Goal: Information Seeking & Learning: Learn about a topic

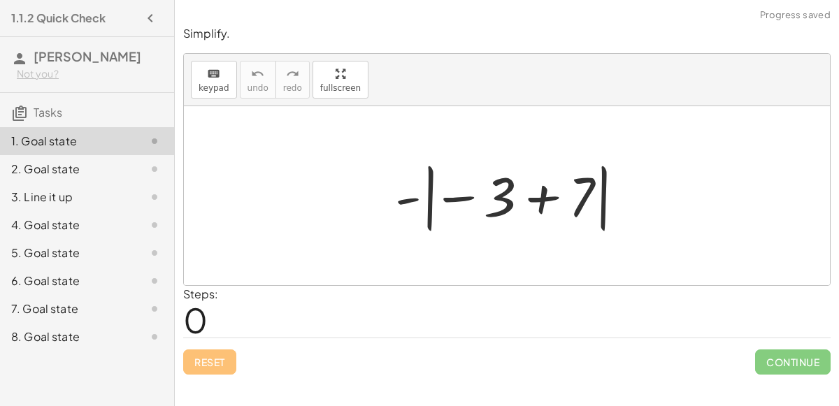
click at [452, 197] on div at bounding box center [512, 196] width 249 height 78
click at [462, 199] on div at bounding box center [512, 196] width 249 height 78
click at [428, 196] on div at bounding box center [512, 196] width 249 height 78
click at [430, 199] on div at bounding box center [512, 196] width 249 height 78
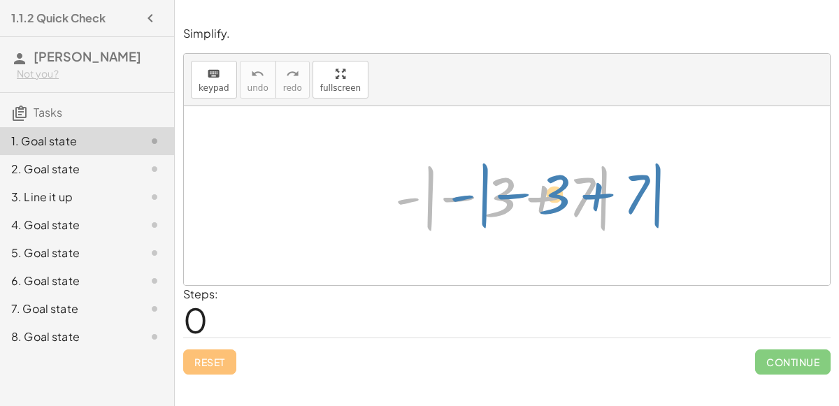
drag, startPoint x: 414, startPoint y: 198, endPoint x: 354, endPoint y: 176, distance: 63.9
click at [354, 176] on div "- | − 3 + 7 | - | − 3 + 7 |" at bounding box center [507, 195] width 646 height 179
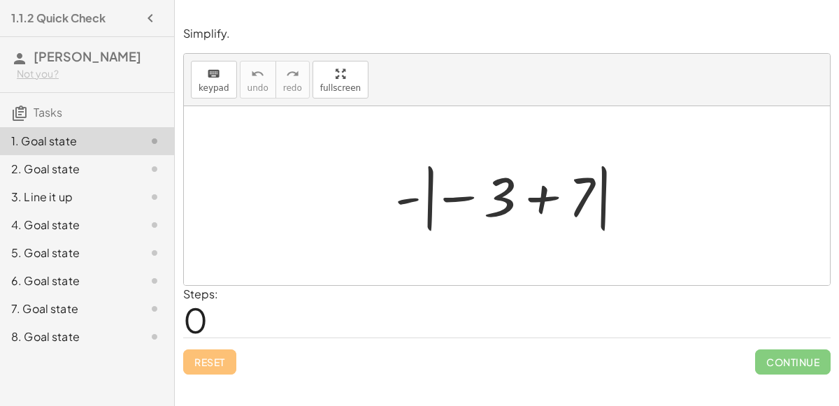
click at [531, 197] on div at bounding box center [512, 196] width 249 height 78
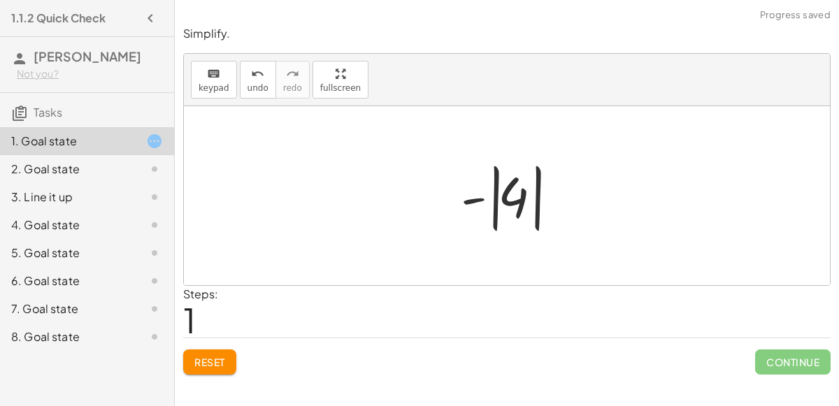
click at [501, 224] on div at bounding box center [512, 196] width 117 height 78
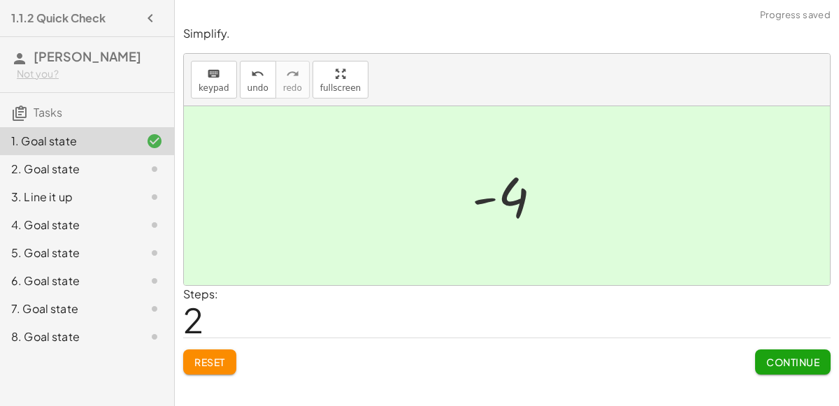
click at [762, 356] on button "Continue" at bounding box center [792, 361] width 75 height 25
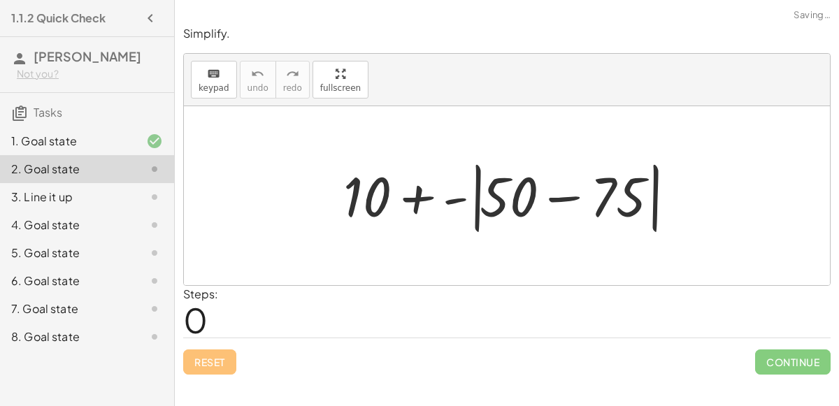
click at [479, 196] on div at bounding box center [512, 196] width 352 height 80
click at [570, 199] on div at bounding box center [512, 196] width 352 height 80
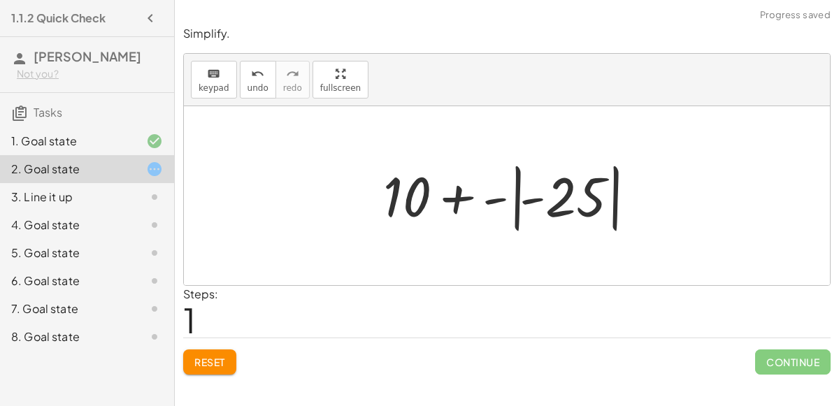
click at [517, 199] on div at bounding box center [512, 196] width 273 height 78
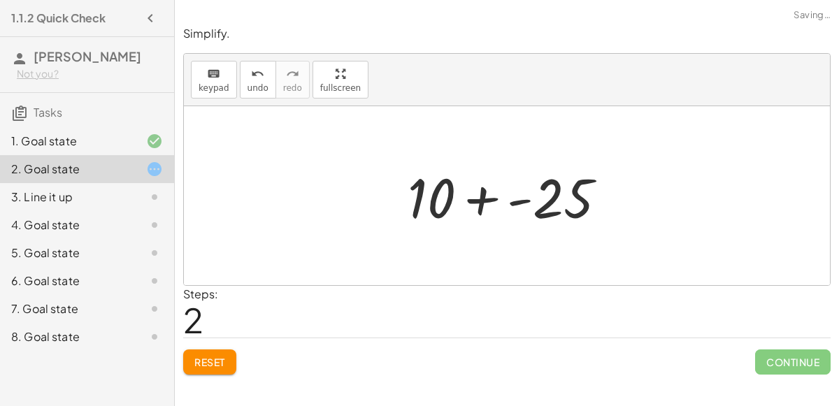
click at [491, 200] on div at bounding box center [513, 196] width 224 height 72
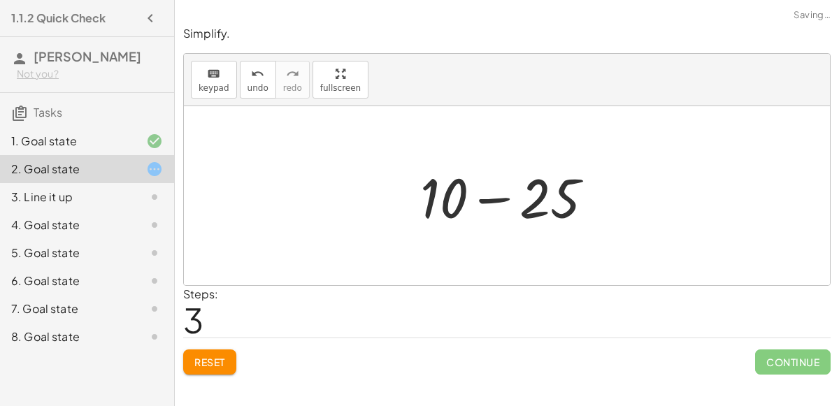
click at [491, 201] on div at bounding box center [512, 196] width 199 height 72
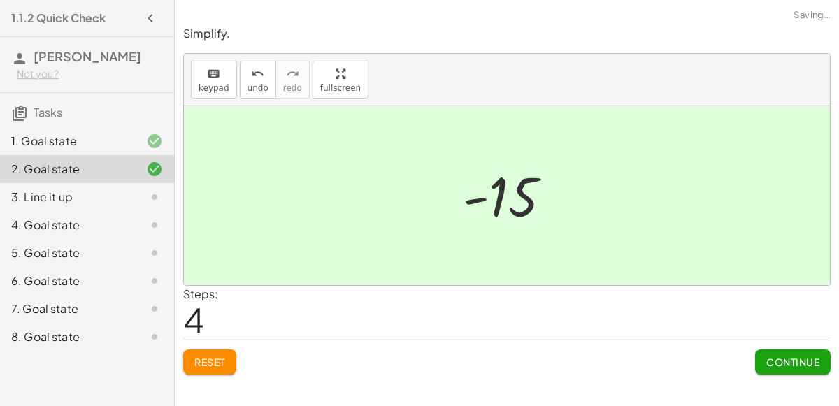
click at [791, 362] on span "Continue" at bounding box center [792, 362] width 53 height 13
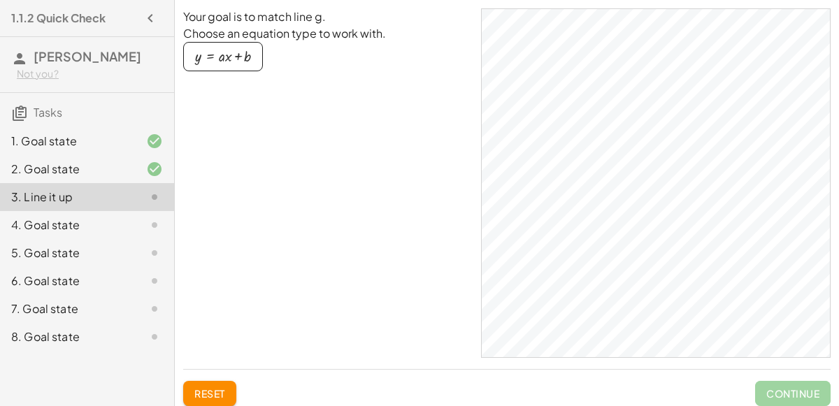
drag, startPoint x: 473, startPoint y: 217, endPoint x: 449, endPoint y: 222, distance: 24.4
click at [449, 222] on div "Your goal is to match line g. Choose an equation type to work with. y = + · a ·…" at bounding box center [506, 182] width 647 height 349
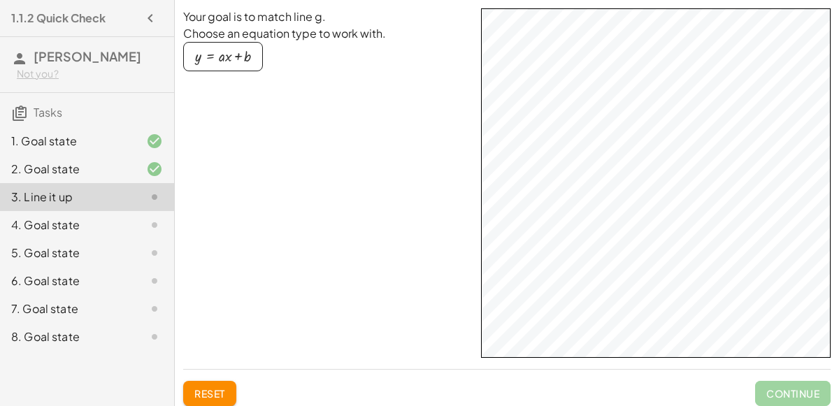
click at [54, 219] on div "4. Goal state" at bounding box center [67, 225] width 113 height 17
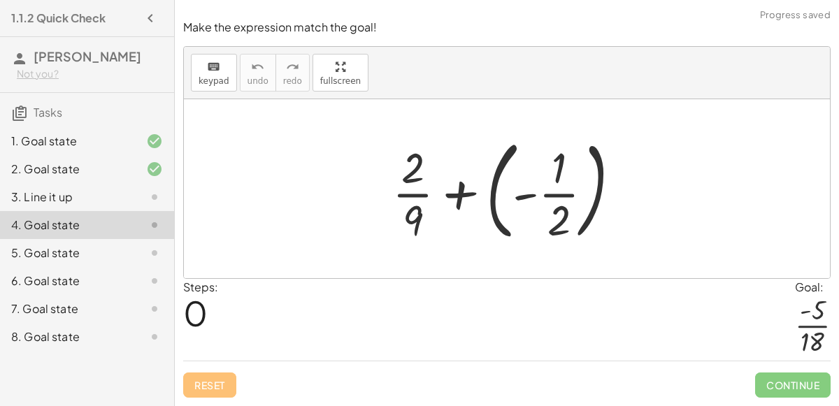
click at [463, 199] on div at bounding box center [512, 189] width 254 height 116
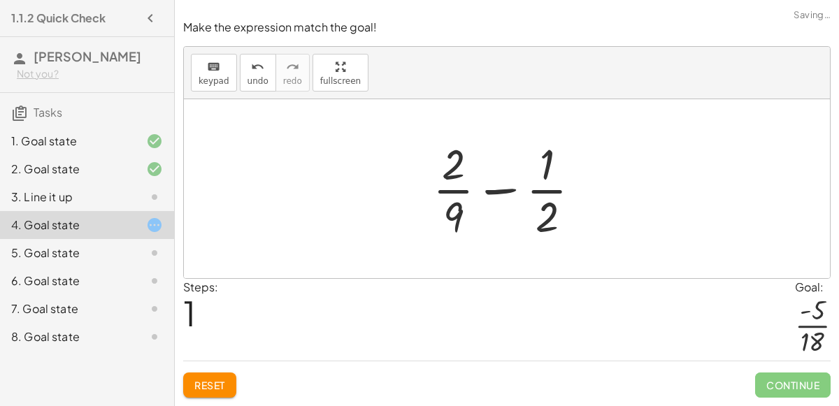
click at [505, 196] on div at bounding box center [512, 189] width 173 height 108
click at [537, 205] on div at bounding box center [512, 189] width 173 height 108
click at [449, 193] on div at bounding box center [512, 189] width 173 height 108
click at [396, 198] on div "+ · 2 · 9 + ( - · 1 · 2 ) + · 2 · 9 · 1 · 2 −" at bounding box center [507, 188] width 646 height 179
click at [463, 222] on div at bounding box center [512, 189] width 173 height 108
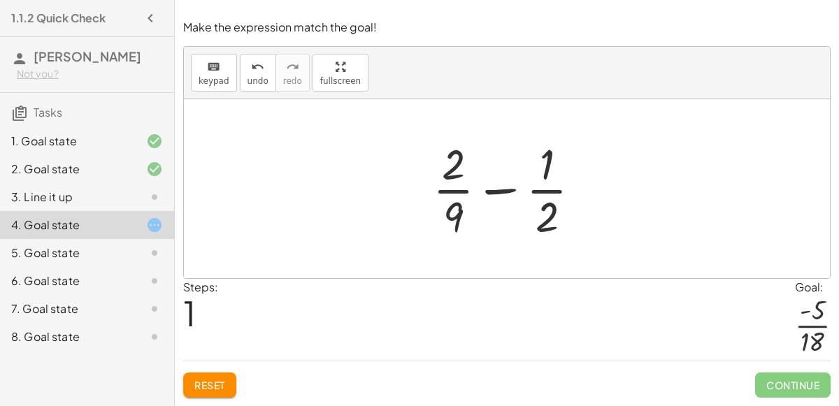
click at [457, 217] on div at bounding box center [512, 189] width 173 height 108
click at [452, 219] on div at bounding box center [512, 189] width 173 height 108
click at [494, 213] on div at bounding box center [512, 189] width 173 height 108
click at [517, 185] on div at bounding box center [512, 189] width 173 height 108
click at [733, 311] on div "Steps: 1 Goal: · - 5 · 18" at bounding box center [506, 320] width 647 height 82
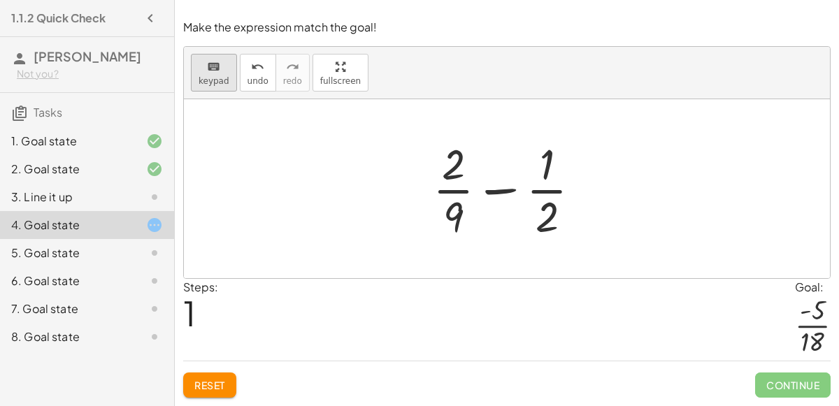
click at [203, 66] on div "keyboard" at bounding box center [214, 66] width 31 height 17
click at [214, 71] on icon "keyboard" at bounding box center [213, 67] width 13 height 17
click at [455, 171] on div at bounding box center [512, 189] width 173 height 108
click at [216, 63] on icon "keyboard" at bounding box center [213, 67] width 13 height 17
click at [214, 71] on icon "keyboard" at bounding box center [213, 67] width 13 height 17
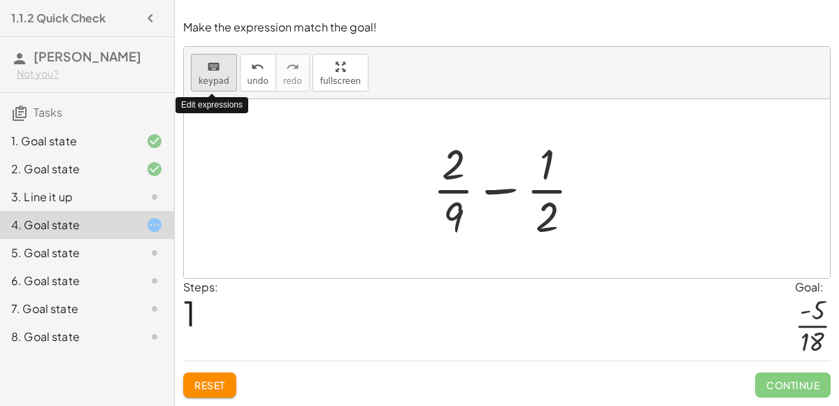
click at [214, 71] on icon "keyboard" at bounding box center [213, 67] width 13 height 17
click at [453, 226] on div at bounding box center [512, 189] width 173 height 108
click at [96, 183] on div "1. Goal state" at bounding box center [87, 197] width 174 height 28
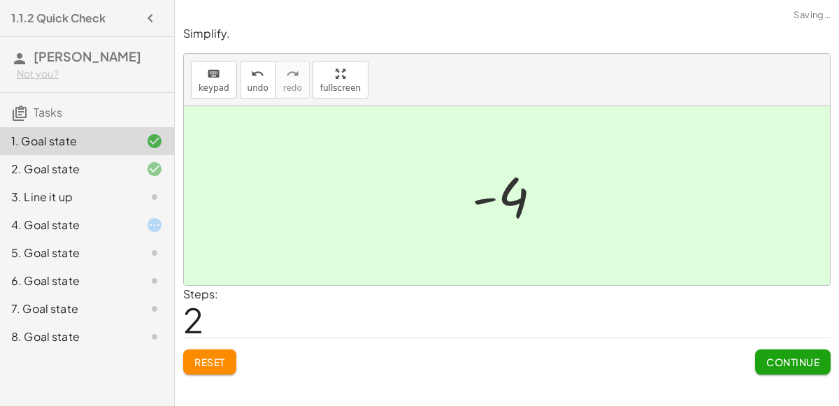
click at [56, 230] on div "4. Goal state" at bounding box center [67, 225] width 113 height 17
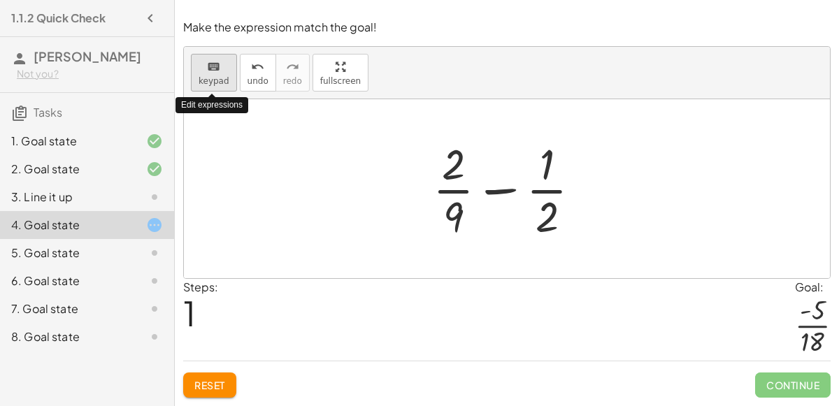
click at [220, 72] on div "keyboard" at bounding box center [214, 66] width 31 height 17
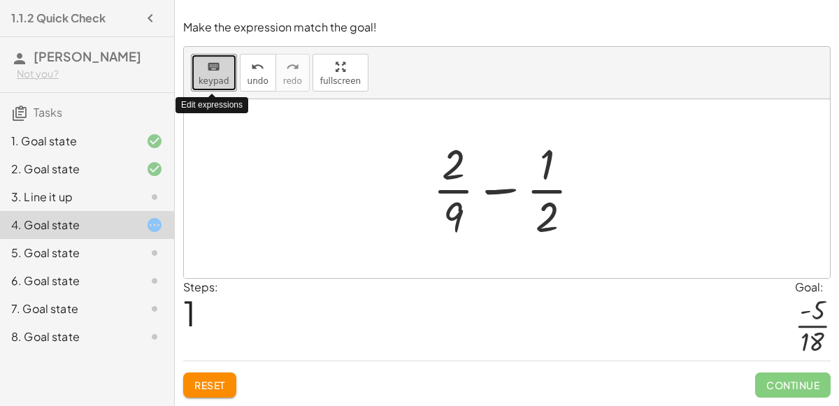
click at [209, 127] on div "keyboard keypad undo undo redo redo fullscreen Edit expressions + · 2 · 9 + ( -…" at bounding box center [507, 162] width 646 height 231
click at [208, 22] on p "Make the expression match the goal!" at bounding box center [506, 28] width 647 height 16
click at [491, 203] on div at bounding box center [512, 189] width 173 height 108
click at [219, 373] on button "Reset" at bounding box center [209, 385] width 53 height 25
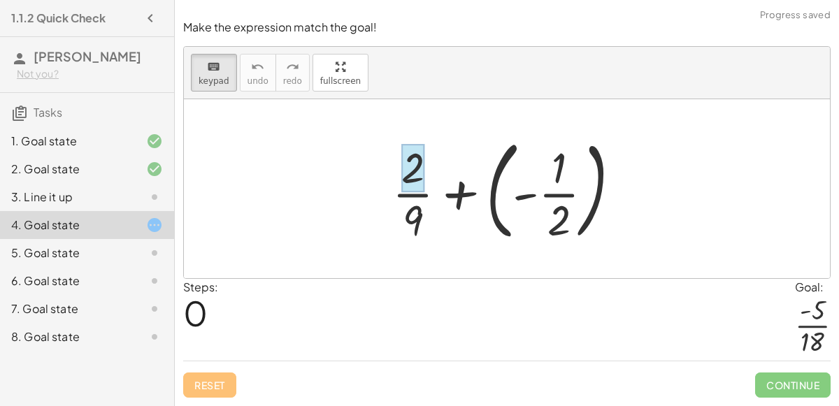
click at [414, 177] on div at bounding box center [412, 168] width 23 height 49
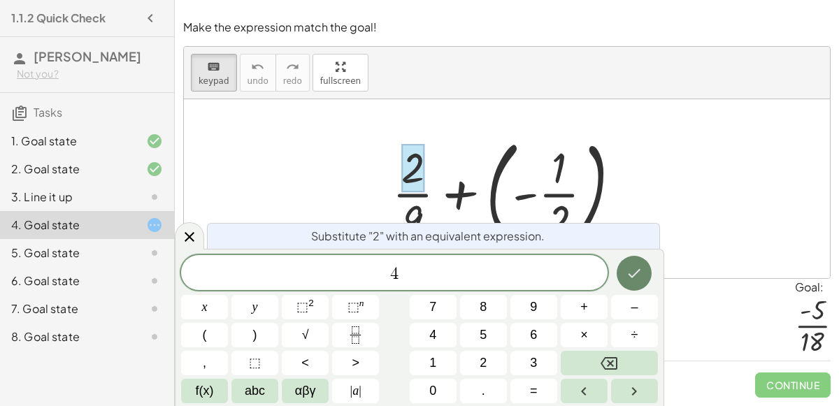
click at [619, 277] on button "Done" at bounding box center [633, 273] width 35 height 35
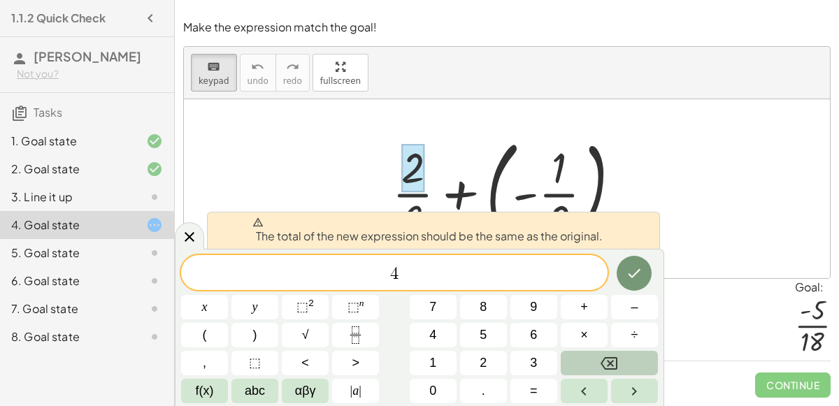
click at [610, 361] on icon "Backspace" at bounding box center [608, 363] width 17 height 17
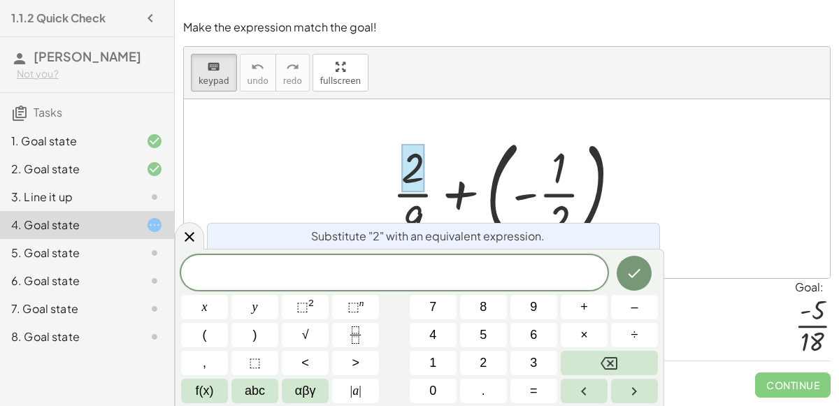
click at [373, 194] on div "+ · 2 · 9 + ( - · 1 · 2 )" at bounding box center [506, 188] width 271 height 123
click at [179, 232] on div at bounding box center [189, 235] width 29 height 27
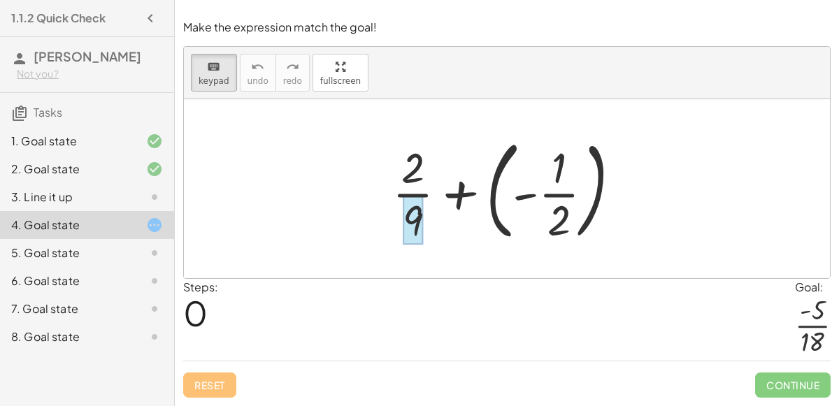
click at [335, 195] on div "+ · 2 · 9 + ( - · 1 · 2 )" at bounding box center [507, 188] width 646 height 179
drag, startPoint x: 422, startPoint y: 194, endPoint x: 359, endPoint y: 195, distance: 63.6
click at [359, 195] on div "+ · 2 · 9 + ( - · 1 · 2 )" at bounding box center [507, 188] width 646 height 179
click at [212, 68] on icon "keyboard" at bounding box center [213, 67] width 13 height 17
click at [200, 68] on div "keyboard" at bounding box center [214, 66] width 31 height 17
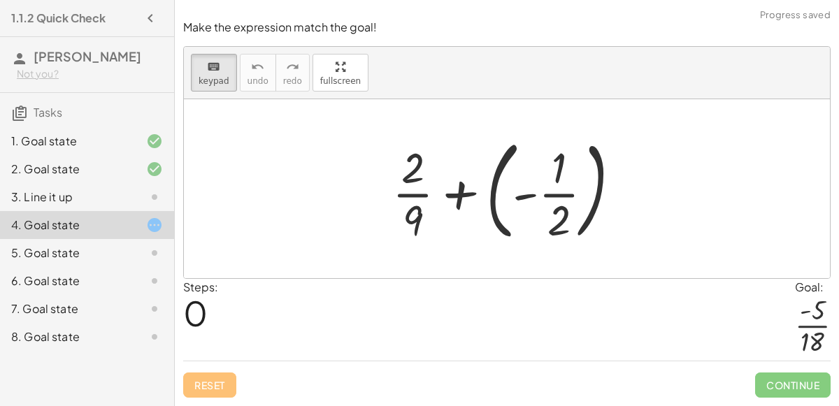
click at [548, 193] on div at bounding box center [512, 189] width 254 height 116
click at [559, 170] on div at bounding box center [558, 168] width 15 height 49
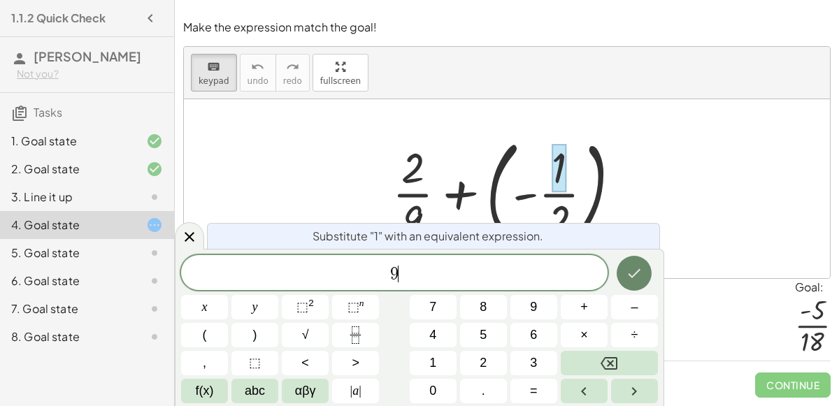
click at [639, 266] on icon "Done" at bounding box center [634, 273] width 17 height 17
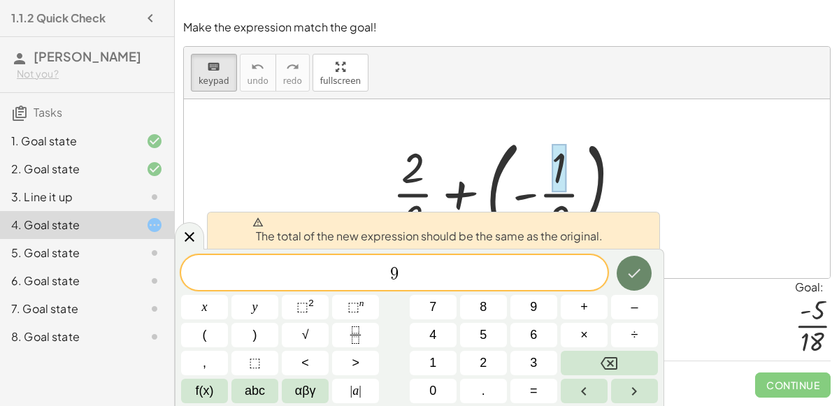
click at [641, 266] on icon "Done" at bounding box center [634, 273] width 17 height 17
click at [192, 239] on icon at bounding box center [190, 237] width 10 height 10
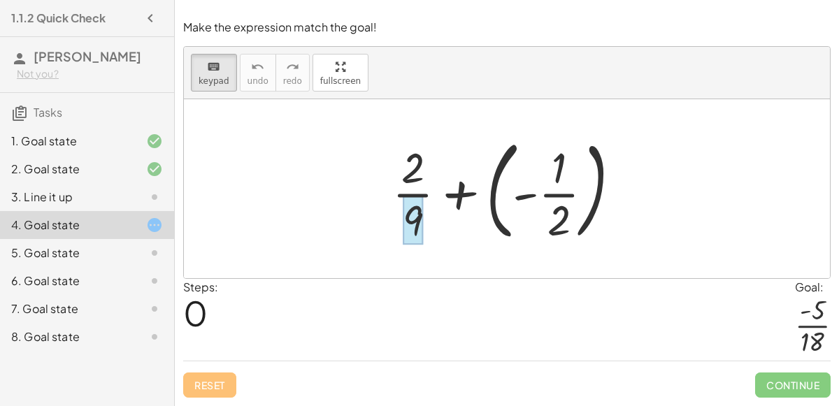
click at [421, 206] on div at bounding box center [413, 220] width 20 height 49
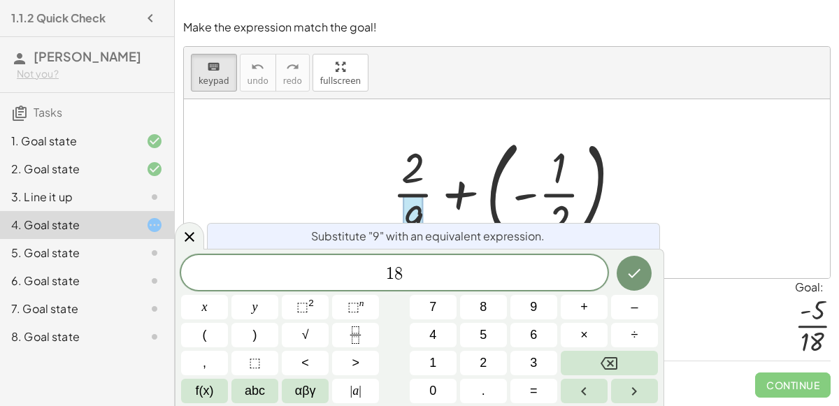
click at [377, 280] on span "1 8 ​" at bounding box center [394, 274] width 426 height 20
click at [408, 270] on span "4 1 8 ​" at bounding box center [394, 274] width 426 height 20
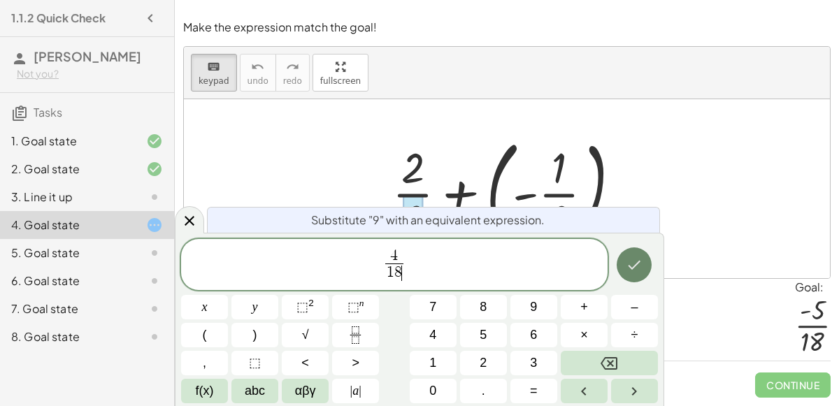
click at [634, 267] on icon "Done" at bounding box center [634, 265] width 13 height 9
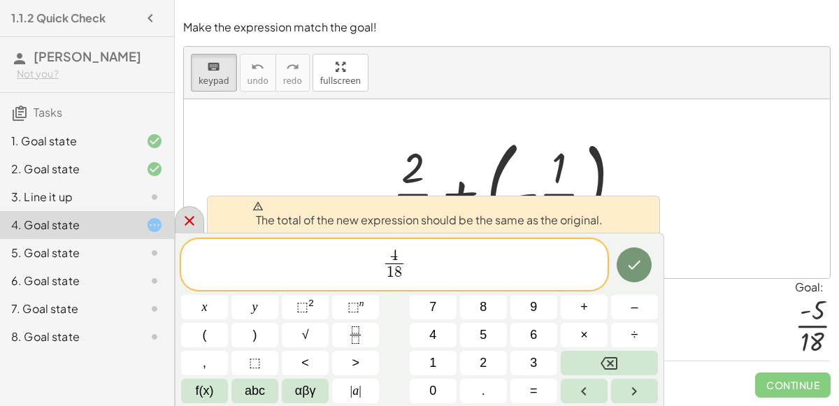
click at [201, 217] on div at bounding box center [189, 219] width 29 height 27
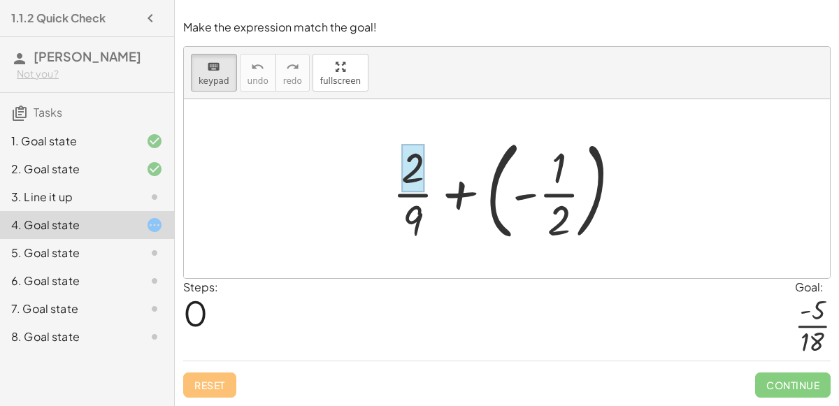
click at [424, 181] on div at bounding box center [412, 168] width 23 height 49
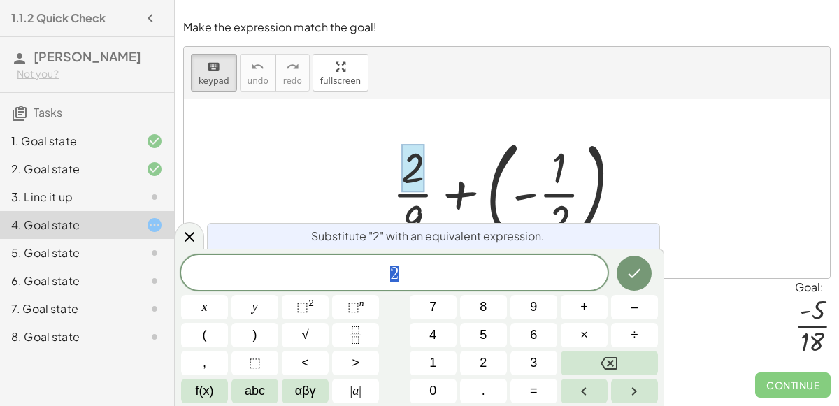
click at [356, 187] on div at bounding box center [507, 188] width 646 height 179
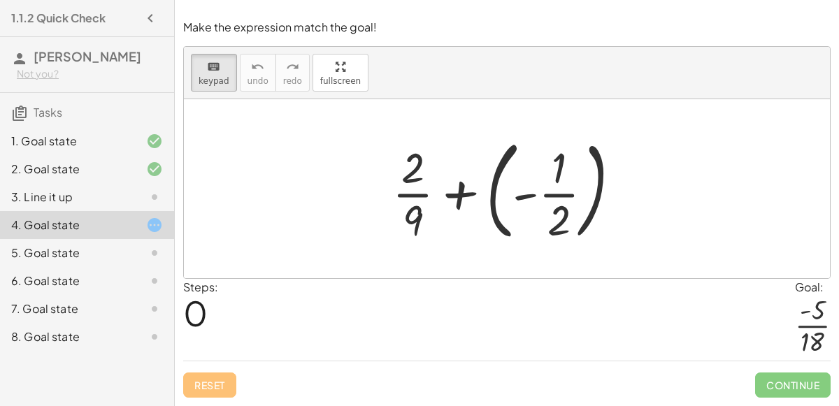
click at [472, 203] on div at bounding box center [512, 189] width 254 height 116
click at [470, 201] on div at bounding box center [512, 189] width 254 height 116
click at [462, 199] on div at bounding box center [512, 189] width 254 height 116
drag, startPoint x: 487, startPoint y: 201, endPoint x: 542, endPoint y: 196, distance: 55.4
click at [542, 196] on div at bounding box center [512, 189] width 254 height 116
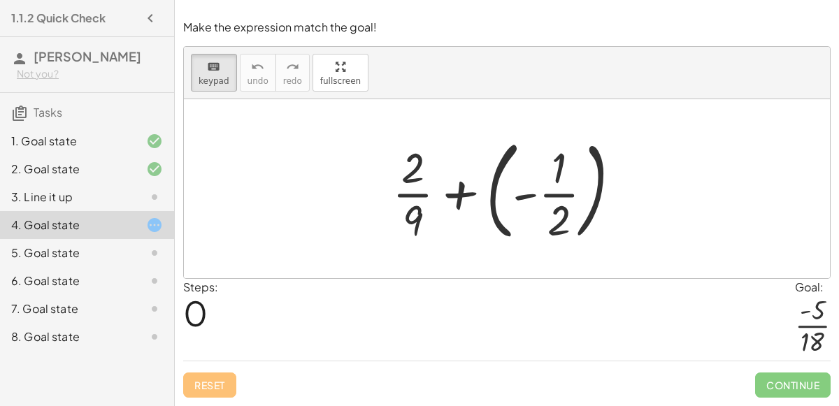
click at [542, 196] on div at bounding box center [512, 189] width 254 height 116
click at [498, 194] on div at bounding box center [512, 189] width 254 height 116
click at [519, 198] on div at bounding box center [512, 189] width 254 height 116
click at [558, 199] on div at bounding box center [558, 220] width 23 height 49
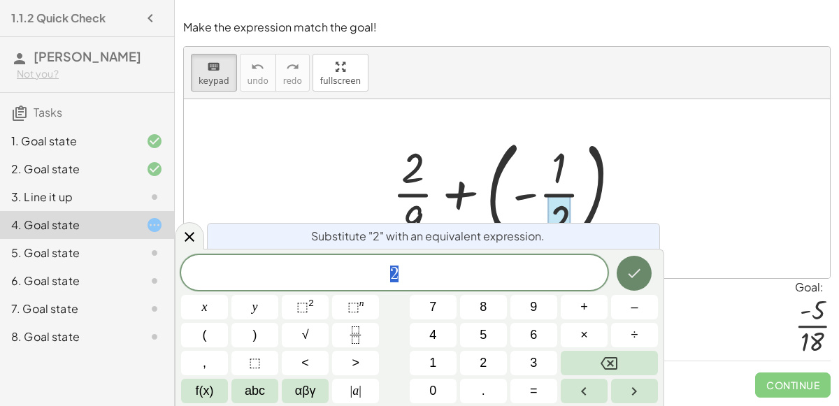
click at [623, 285] on button "Done" at bounding box center [633, 273] width 35 height 35
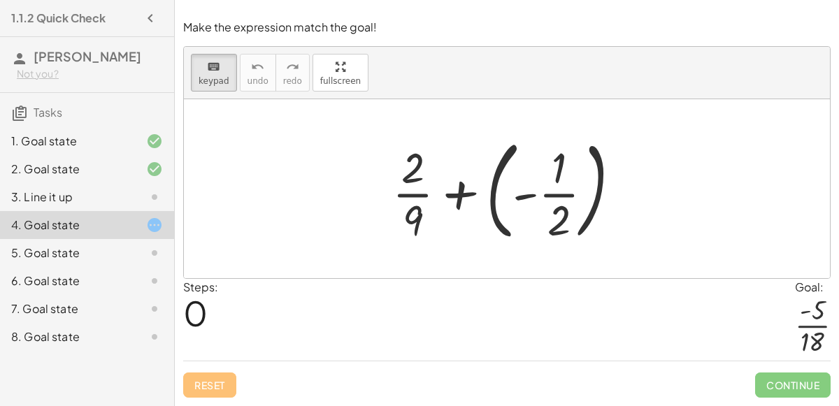
click at [445, 190] on div at bounding box center [512, 189] width 254 height 116
click at [448, 196] on div at bounding box center [512, 189] width 254 height 116
click at [472, 201] on div at bounding box center [512, 189] width 254 height 116
click at [495, 194] on div at bounding box center [512, 189] width 254 height 116
click at [462, 194] on div at bounding box center [512, 189] width 254 height 116
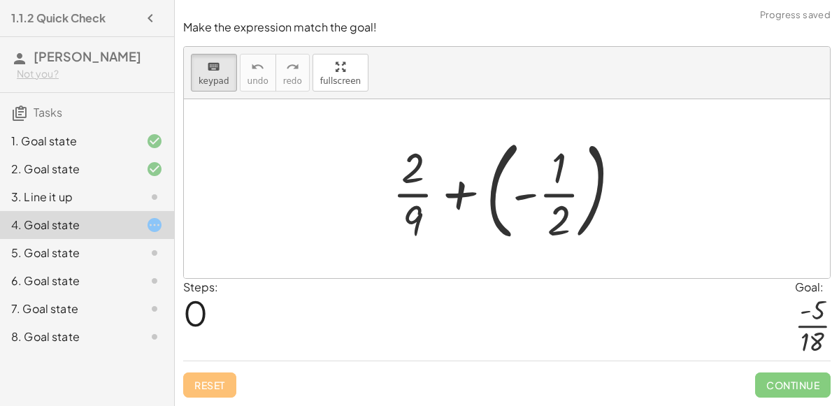
click at [462, 194] on div at bounding box center [512, 189] width 254 height 116
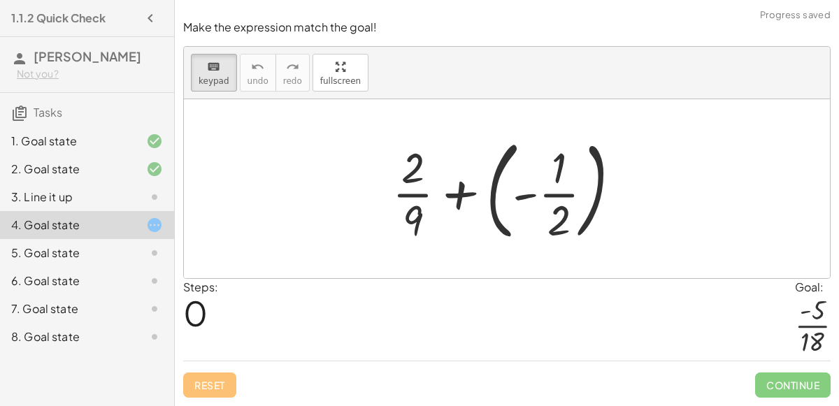
click at [462, 194] on div at bounding box center [512, 189] width 254 height 116
click at [535, 197] on div at bounding box center [512, 189] width 254 height 116
drag, startPoint x: 603, startPoint y: 192, endPoint x: 461, endPoint y: 208, distance: 142.8
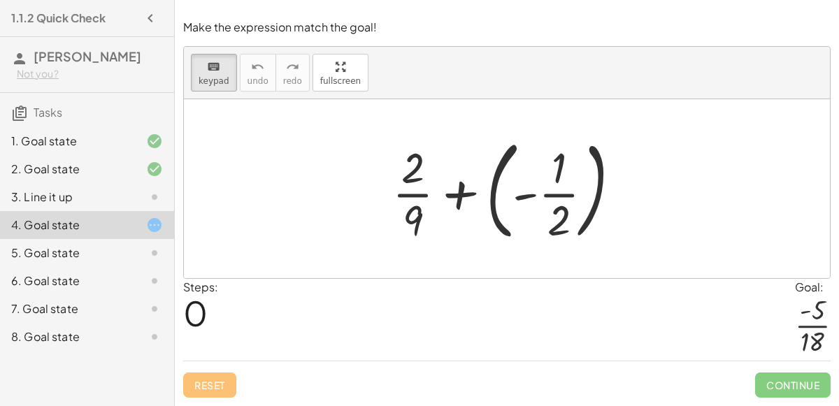
click at [461, 208] on div at bounding box center [512, 189] width 254 height 116
click at [504, 198] on div at bounding box center [512, 189] width 254 height 116
drag, startPoint x: 413, startPoint y: 194, endPoint x: 484, endPoint y: 189, distance: 70.8
click at [484, 189] on div at bounding box center [512, 189] width 254 height 116
click at [465, 193] on div at bounding box center [512, 189] width 254 height 116
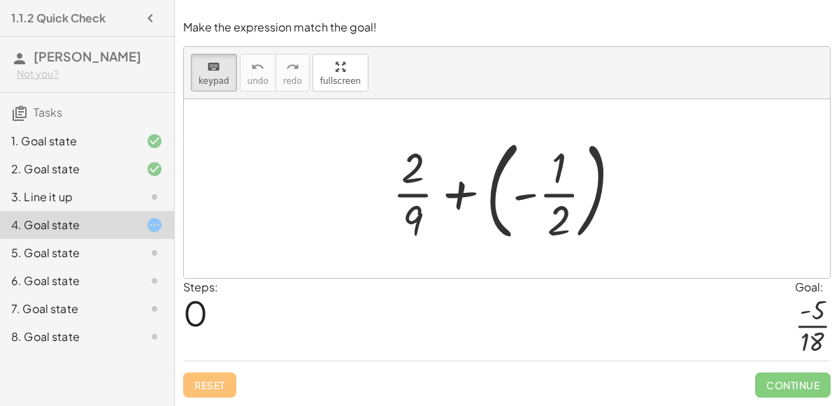
click at [521, 198] on div at bounding box center [512, 189] width 254 height 116
drag, startPoint x: 521, startPoint y: 198, endPoint x: 477, endPoint y: 200, distance: 44.8
click at [477, 200] on div at bounding box center [512, 189] width 254 height 116
click at [461, 192] on div at bounding box center [512, 189] width 254 height 116
click at [270, 108] on div at bounding box center [507, 188] width 646 height 179
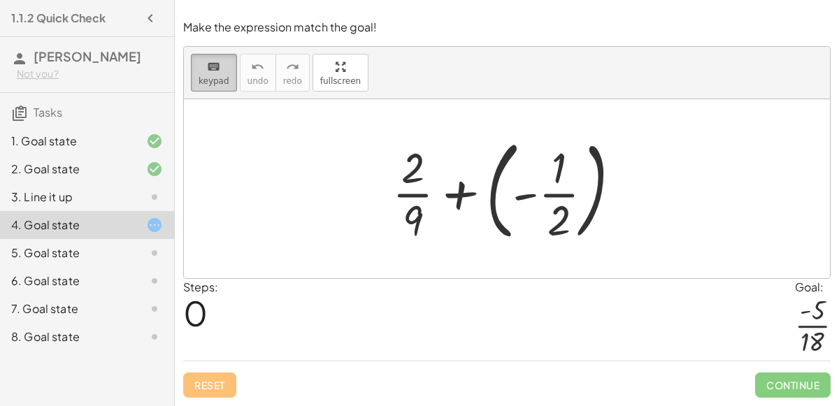
click at [212, 78] on span "keypad" at bounding box center [214, 81] width 31 height 10
click at [465, 192] on div at bounding box center [512, 189] width 254 height 116
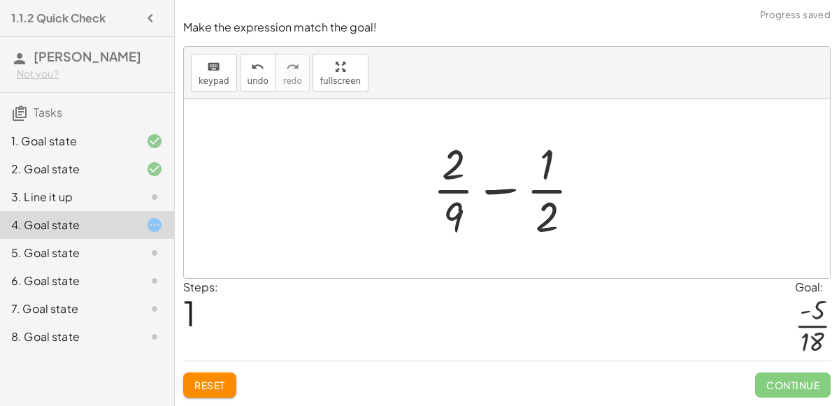
click at [507, 188] on div at bounding box center [512, 189] width 173 height 108
click at [502, 194] on div at bounding box center [512, 189] width 173 height 108
click at [544, 219] on div at bounding box center [512, 189] width 173 height 108
click at [547, 210] on div at bounding box center [512, 189] width 173 height 108
click at [545, 167] on div at bounding box center [512, 189] width 173 height 108
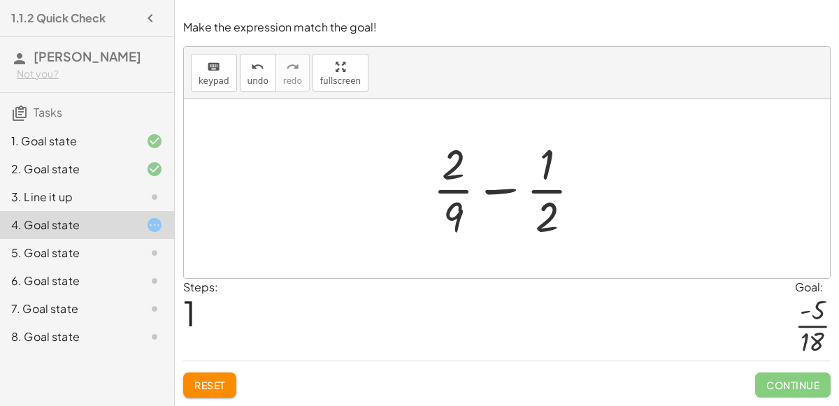
click at [549, 187] on div at bounding box center [512, 189] width 173 height 108
click at [203, 96] on div "keyboard keypad undo [PERSON_NAME] redo fullscreen" at bounding box center [507, 73] width 646 height 52
click at [208, 80] on span "keypad" at bounding box center [214, 81] width 31 height 10
click at [456, 192] on div at bounding box center [512, 189] width 173 height 108
click at [384, 184] on div "+ · 2 · 9 + ( - · 1 · 2 ) + · 2 · 9 · 1 · 2 −" at bounding box center [507, 188] width 646 height 179
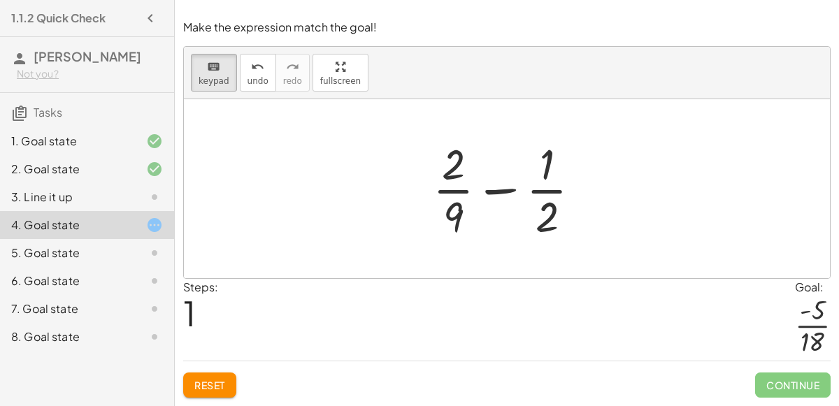
click at [556, 192] on div at bounding box center [512, 189] width 173 height 108
click at [514, 189] on div at bounding box center [512, 189] width 173 height 108
click at [512, 190] on div at bounding box center [512, 189] width 173 height 108
click at [450, 202] on div at bounding box center [453, 216] width 20 height 49
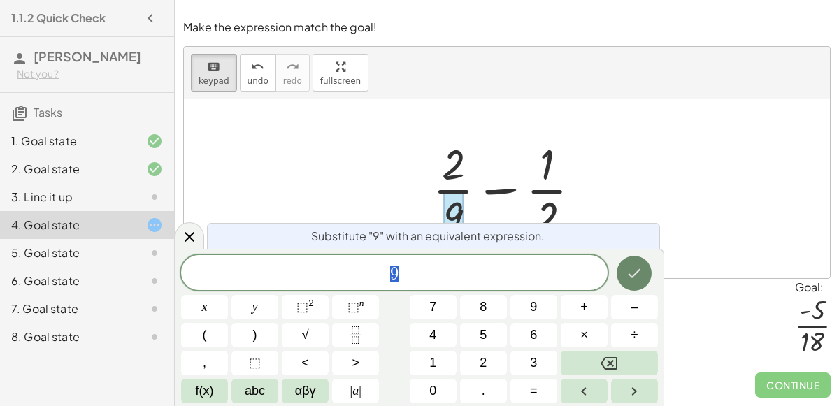
click at [638, 267] on icon "Done" at bounding box center [634, 273] width 17 height 17
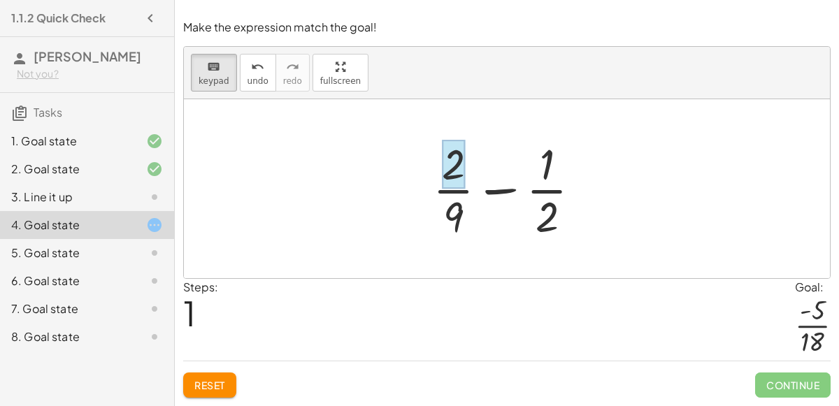
click at [452, 161] on div at bounding box center [453, 164] width 23 height 49
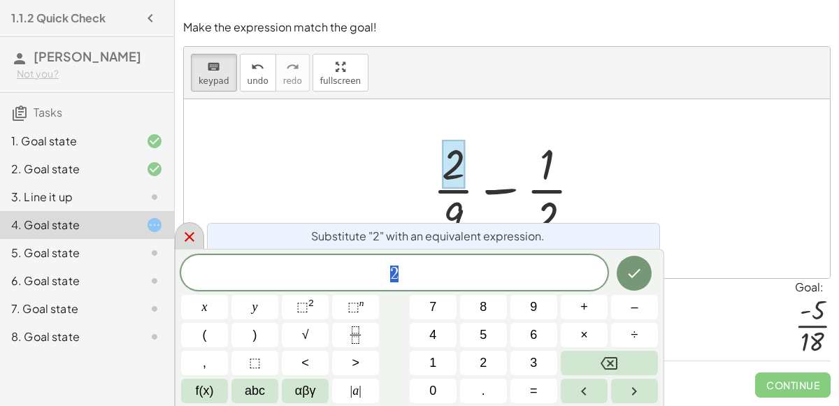
click at [187, 230] on icon at bounding box center [189, 237] width 17 height 17
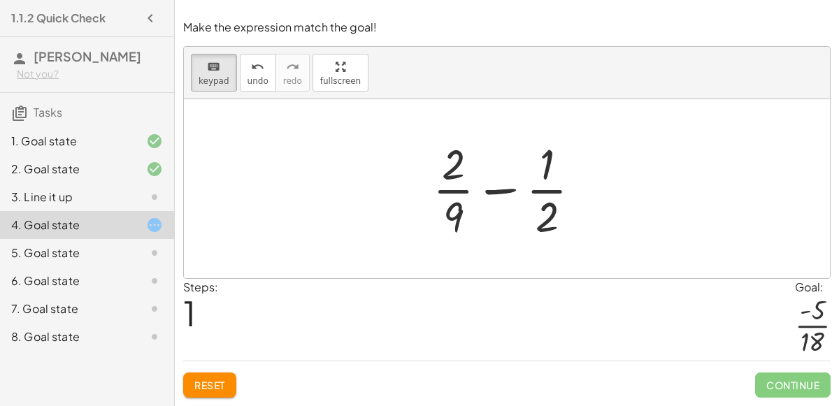
click at [467, 193] on div at bounding box center [512, 189] width 173 height 108
click at [448, 163] on div at bounding box center [453, 164] width 23 height 49
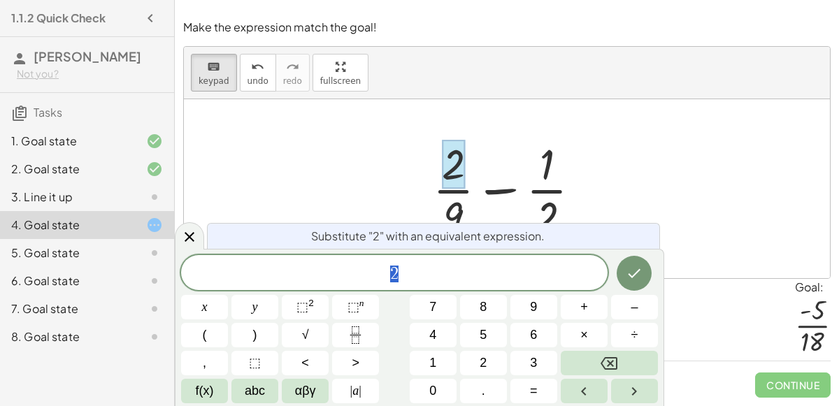
click at [429, 275] on span "2" at bounding box center [394, 274] width 426 height 20
click at [565, 326] on button "×" at bounding box center [584, 335] width 47 height 24
click at [522, 314] on button "9" at bounding box center [533, 307] width 47 height 24
click at [630, 276] on icon "Done" at bounding box center [634, 273] width 17 height 17
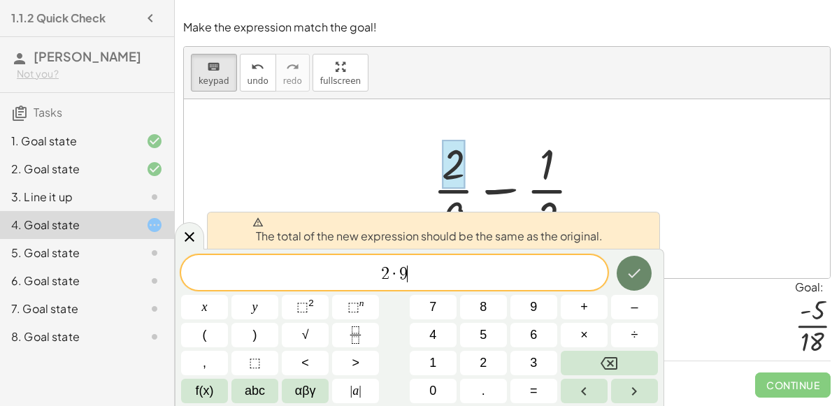
click at [630, 276] on icon "Done" at bounding box center [634, 273] width 17 height 17
click at [182, 239] on icon at bounding box center [189, 237] width 17 height 17
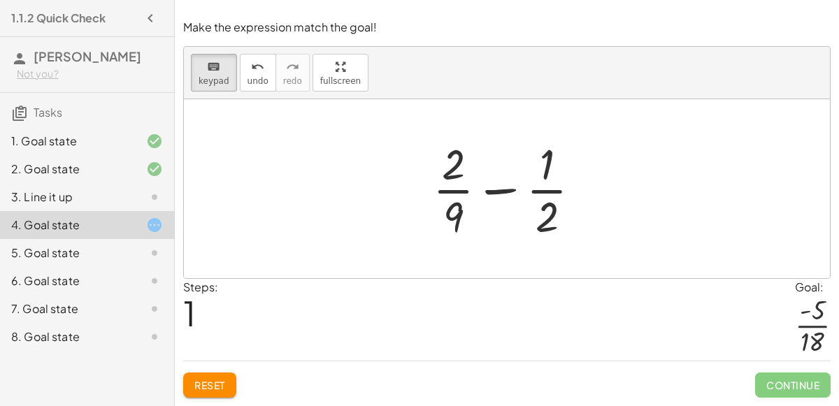
drag, startPoint x: 462, startPoint y: 194, endPoint x: 596, endPoint y: 176, distance: 134.7
drag, startPoint x: 536, startPoint y: 216, endPoint x: 441, endPoint y: 190, distance: 98.5
click at [459, 220] on div at bounding box center [453, 216] width 20 height 49
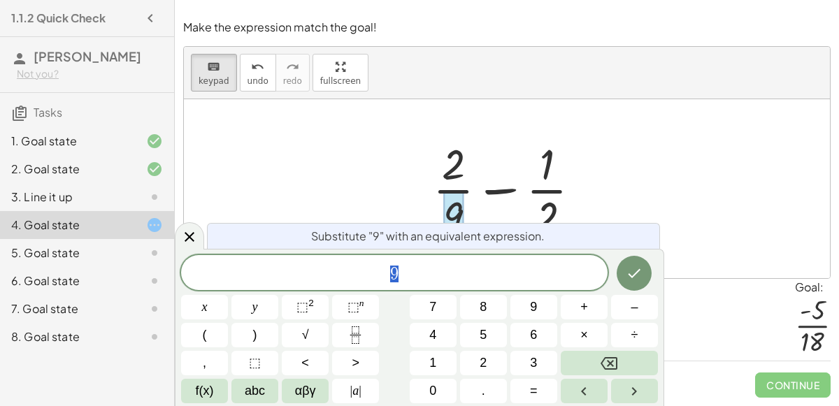
click at [459, 220] on div at bounding box center [453, 216] width 20 height 49
click at [185, 235] on icon at bounding box center [189, 237] width 17 height 17
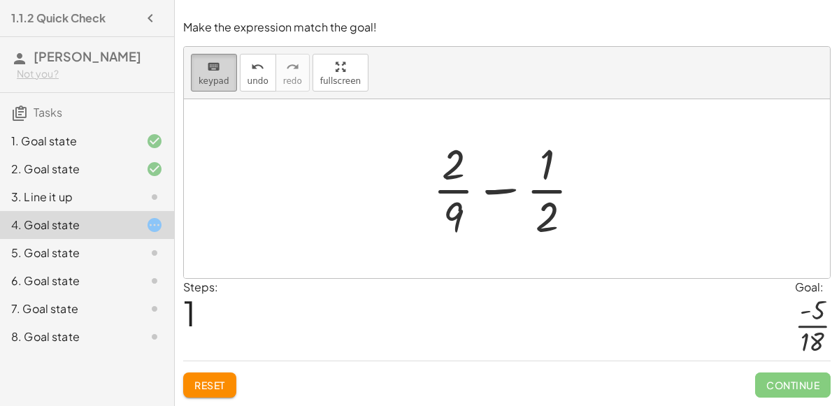
click at [216, 73] on icon "keyboard" at bounding box center [213, 67] width 13 height 17
click at [512, 214] on div at bounding box center [512, 189] width 173 height 108
drag, startPoint x: 452, startPoint y: 190, endPoint x: 388, endPoint y: 379, distance: 199.1
click at [388, 379] on div "Reset Continue" at bounding box center [506, 379] width 647 height 37
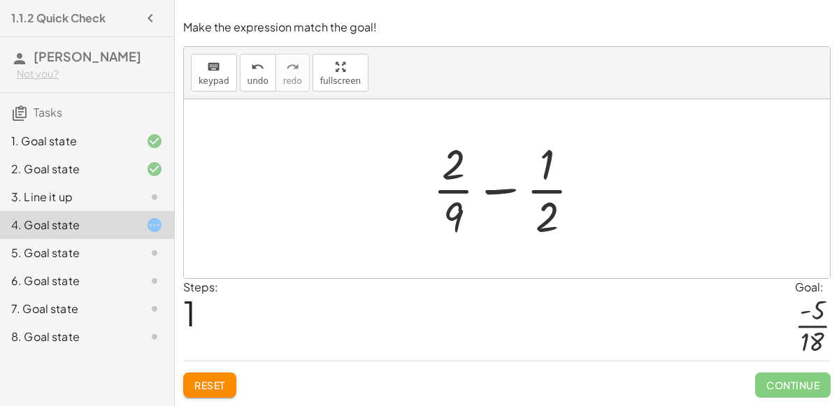
click at [388, 379] on div "Reset Continue" at bounding box center [506, 379] width 647 height 37
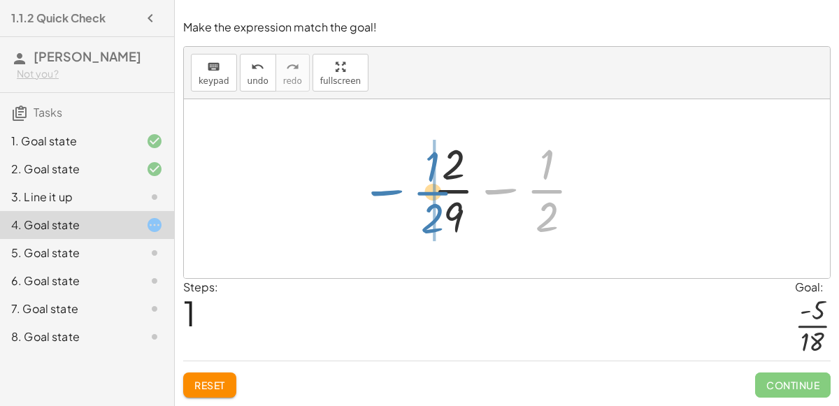
drag, startPoint x: 504, startPoint y: 193, endPoint x: 394, endPoint y: 193, distance: 109.7
click at [394, 193] on div "+ · 2 · 9 + ( - · 1 · 2 ) − · 1 · 2 + · 2 · 9 − · 1 · 2" at bounding box center [507, 188] width 646 height 179
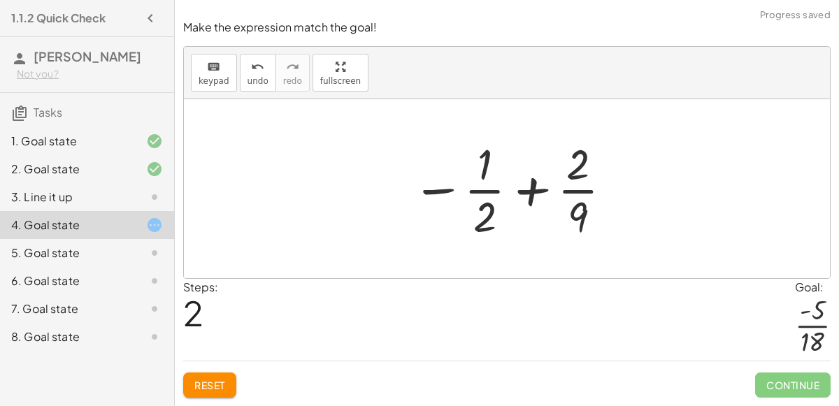
click at [528, 194] on div at bounding box center [513, 189] width 216 height 108
drag, startPoint x: 493, startPoint y: 220, endPoint x: 587, endPoint y: 168, distance: 107.6
click at [587, 168] on div at bounding box center [513, 189] width 216 height 108
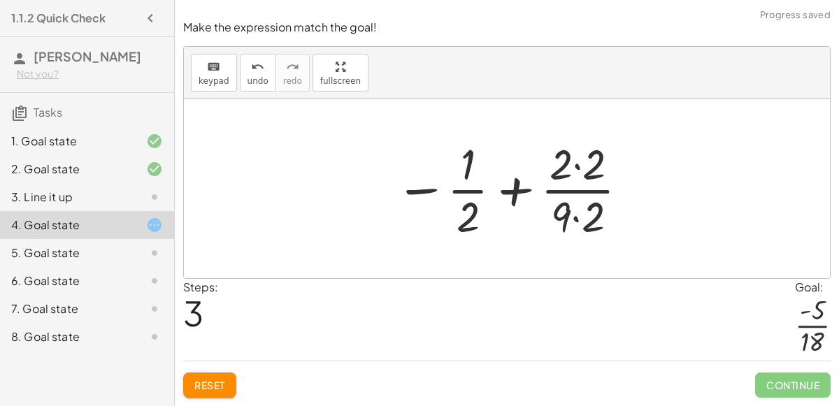
click at [575, 171] on div at bounding box center [512, 189] width 249 height 108
click at [577, 215] on div at bounding box center [512, 189] width 246 height 108
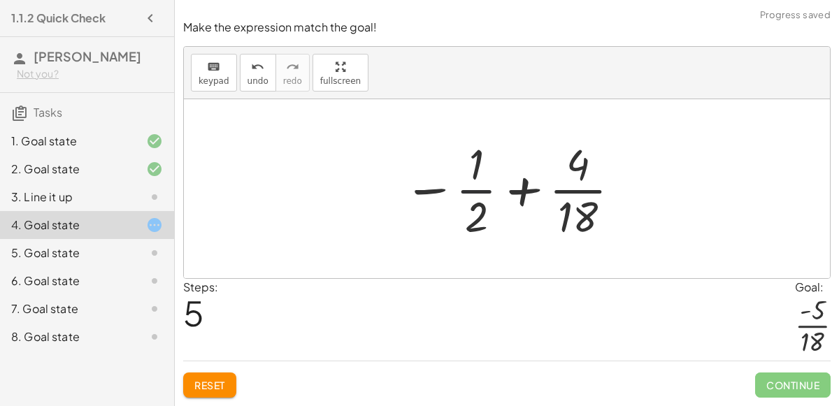
click at [477, 204] on div at bounding box center [512, 189] width 233 height 108
drag, startPoint x: 479, startPoint y: 218, endPoint x: 459, endPoint y: 184, distance: 40.2
click at [459, 184] on div at bounding box center [512, 189] width 233 height 108
click at [469, 171] on div at bounding box center [512, 189] width 233 height 108
click at [520, 195] on div at bounding box center [512, 189] width 233 height 108
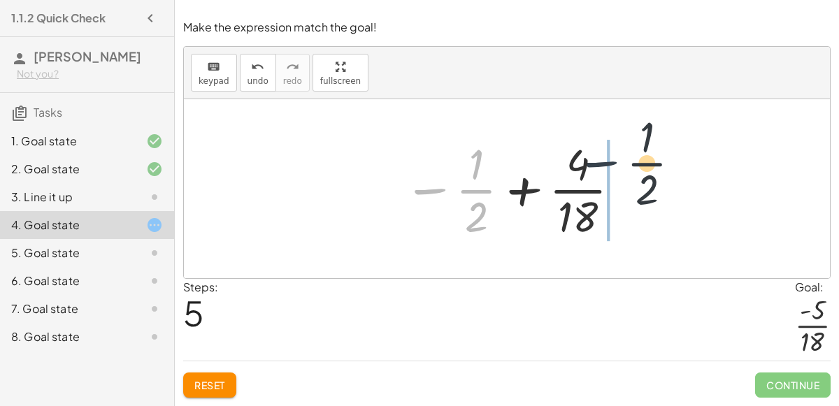
drag, startPoint x: 454, startPoint y: 190, endPoint x: 677, endPoint y: 165, distance: 224.4
click at [677, 165] on div "+ · 2 · 9 + ( - · 1 · 2 ) + · 2 · 9 − · 1 · 2 − · 1 · 2 + · 2 · 9 − · 1 · 2 + ·…" at bounding box center [507, 188] width 646 height 179
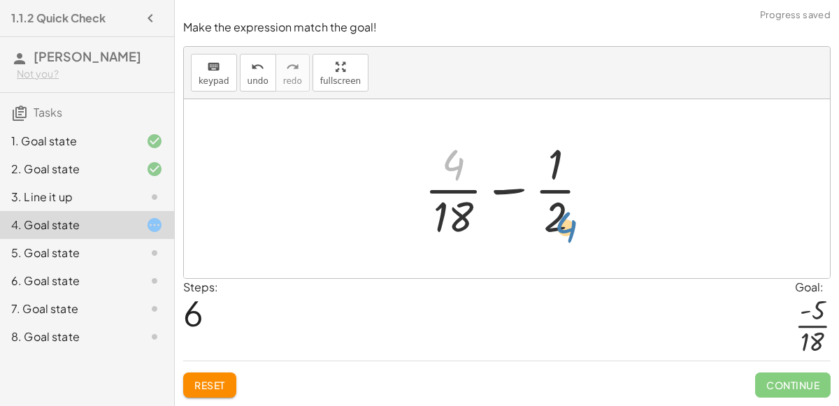
drag, startPoint x: 457, startPoint y: 161, endPoint x: 568, endPoint y: 222, distance: 126.3
click at [568, 222] on div at bounding box center [512, 189] width 190 height 108
drag, startPoint x: 447, startPoint y: 162, endPoint x: 579, endPoint y: 225, distance: 146.3
click at [579, 225] on div at bounding box center [512, 189] width 190 height 108
click at [218, 364] on div "Reset Continue" at bounding box center [506, 379] width 647 height 37
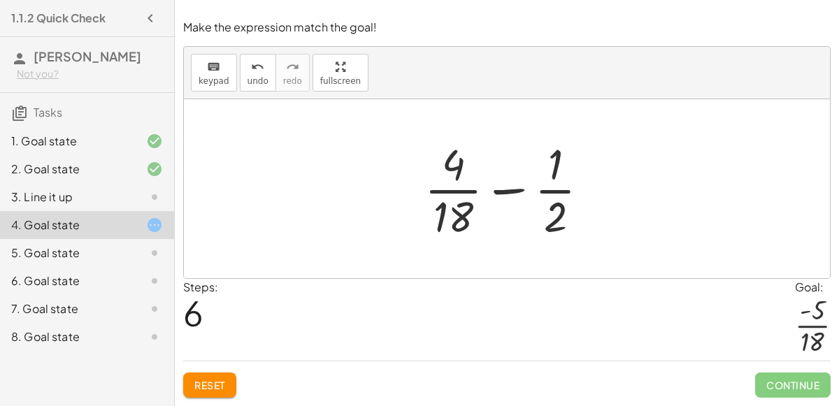
click at [213, 382] on span "Reset" at bounding box center [209, 385] width 31 height 13
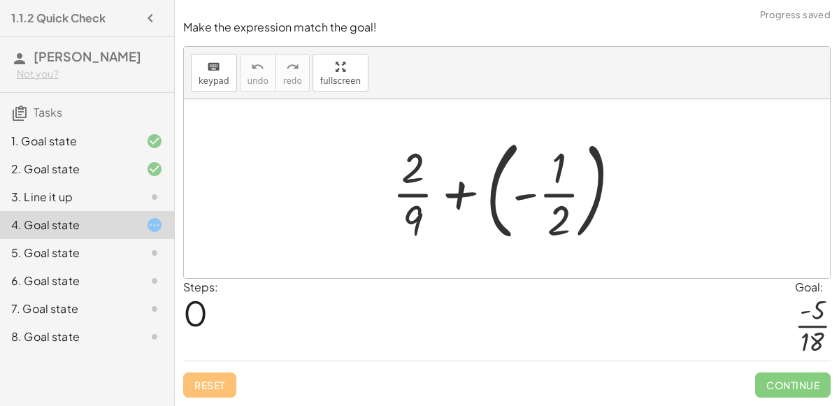
click at [491, 196] on div at bounding box center [512, 189] width 254 height 116
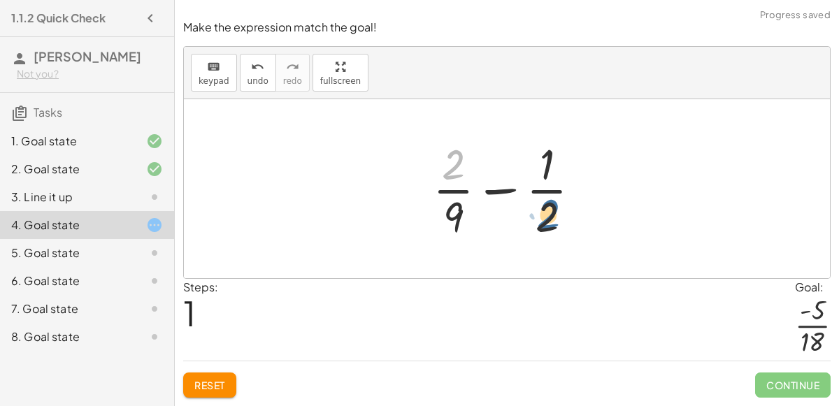
drag, startPoint x: 449, startPoint y: 166, endPoint x: 544, endPoint y: 216, distance: 108.2
click at [544, 216] on div at bounding box center [512, 189] width 173 height 108
drag, startPoint x: 456, startPoint y: 175, endPoint x: 575, endPoint y: 221, distance: 127.5
click at [575, 221] on div at bounding box center [512, 189] width 173 height 108
drag, startPoint x: 555, startPoint y: 220, endPoint x: 466, endPoint y: 171, distance: 102.3
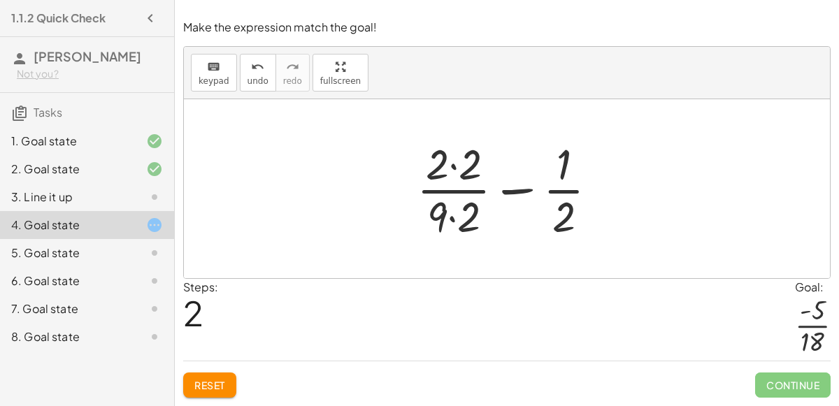
click at [466, 217] on div at bounding box center [513, 189] width 206 height 108
click at [457, 170] on div at bounding box center [513, 189] width 206 height 108
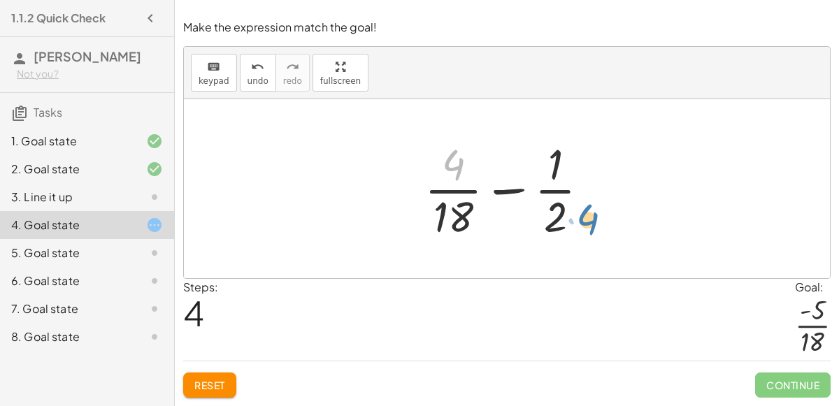
drag, startPoint x: 455, startPoint y: 169, endPoint x: 589, endPoint y: 224, distance: 144.2
click at [589, 224] on div at bounding box center [512, 189] width 190 height 108
drag, startPoint x: 559, startPoint y: 222, endPoint x: 467, endPoint y: 164, distance: 109.4
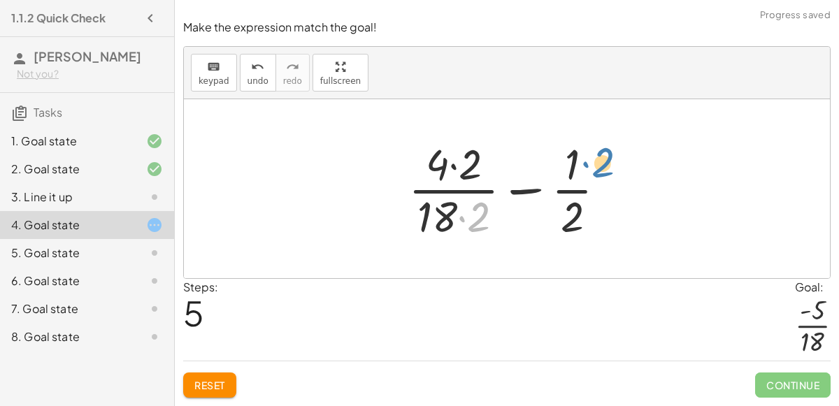
drag, startPoint x: 475, startPoint y: 215, endPoint x: 598, endPoint y: 159, distance: 135.5
click at [598, 159] on div at bounding box center [512, 189] width 223 height 108
click at [524, 197] on div at bounding box center [512, 189] width 223 height 108
click at [219, 378] on button "Reset" at bounding box center [209, 385] width 53 height 25
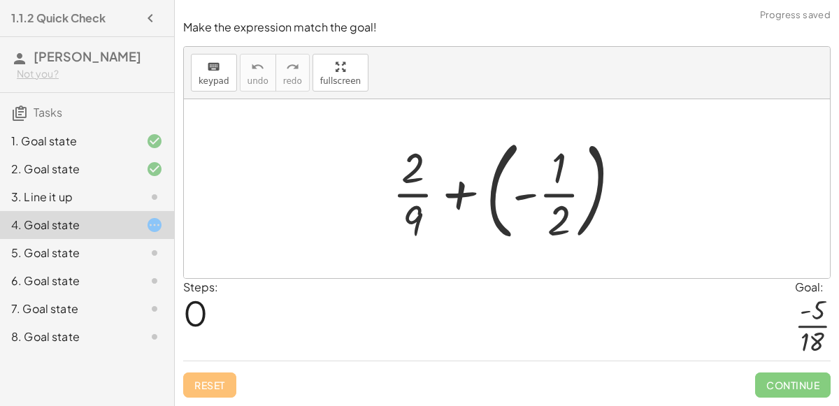
click at [491, 195] on div at bounding box center [512, 189] width 254 height 116
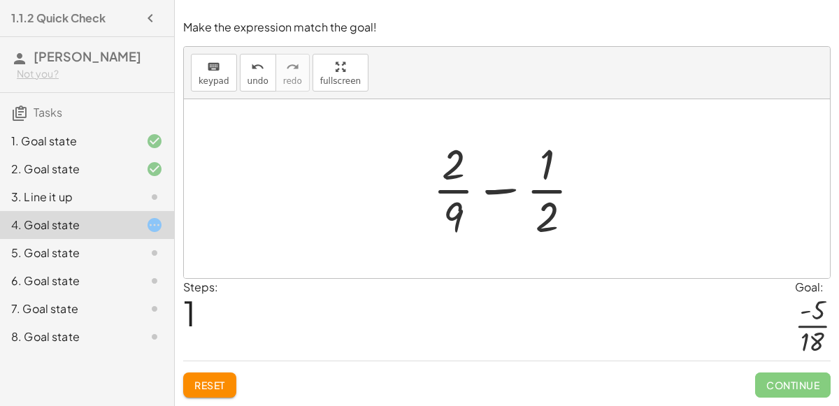
click at [454, 190] on div at bounding box center [512, 189] width 173 height 108
click at [448, 174] on div at bounding box center [512, 189] width 173 height 108
drag, startPoint x: 548, startPoint y: 220, endPoint x: 450, endPoint y: 175, distance: 107.9
click at [450, 175] on div at bounding box center [512, 189] width 173 height 108
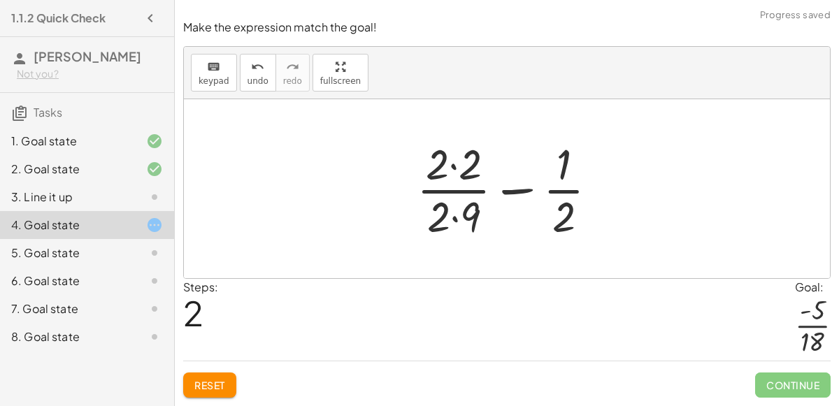
click at [451, 171] on div at bounding box center [513, 189] width 206 height 108
click at [456, 215] on div at bounding box center [511, 189] width 203 height 108
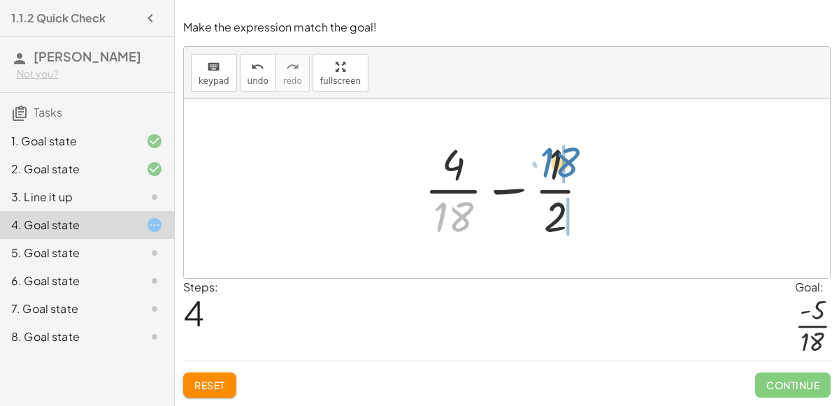
drag, startPoint x: 447, startPoint y: 225, endPoint x: 553, endPoint y: 171, distance: 118.5
click at [553, 171] on div at bounding box center [512, 189] width 190 height 108
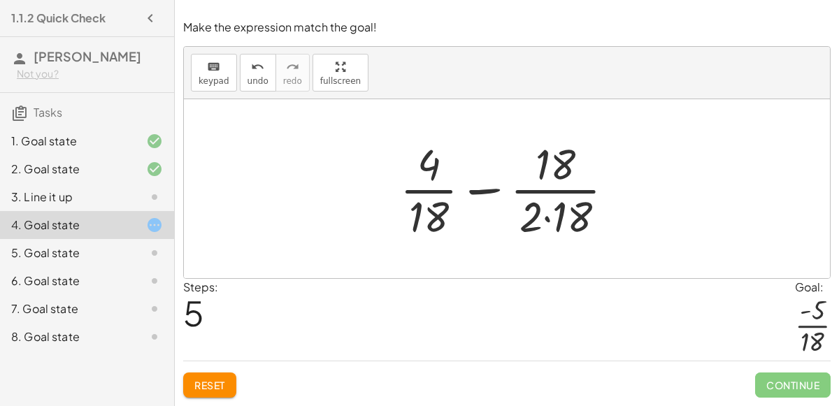
click at [551, 221] on div at bounding box center [513, 189] width 240 height 108
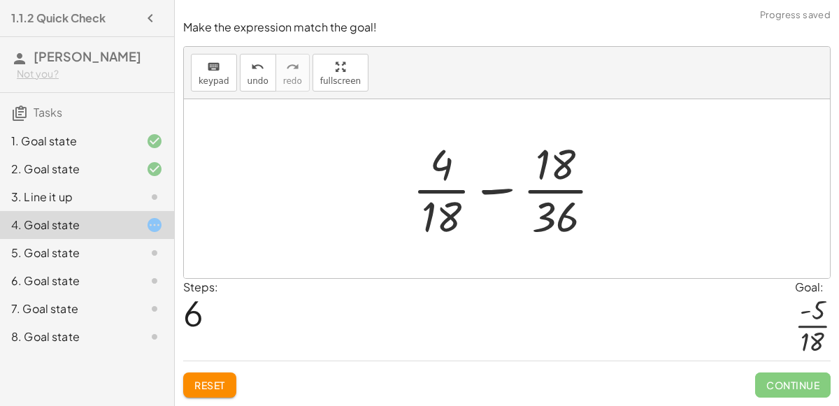
click at [430, 162] on div at bounding box center [512, 189] width 214 height 108
click at [444, 166] on div at bounding box center [512, 189] width 214 height 108
click at [493, 188] on div at bounding box center [512, 189] width 214 height 108
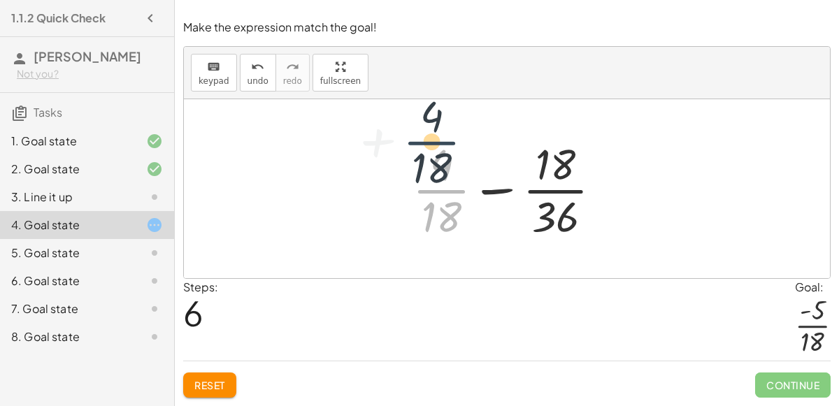
drag, startPoint x: 461, startPoint y: 201, endPoint x: 451, endPoint y: 150, distance: 52.0
click at [451, 150] on div at bounding box center [512, 189] width 214 height 108
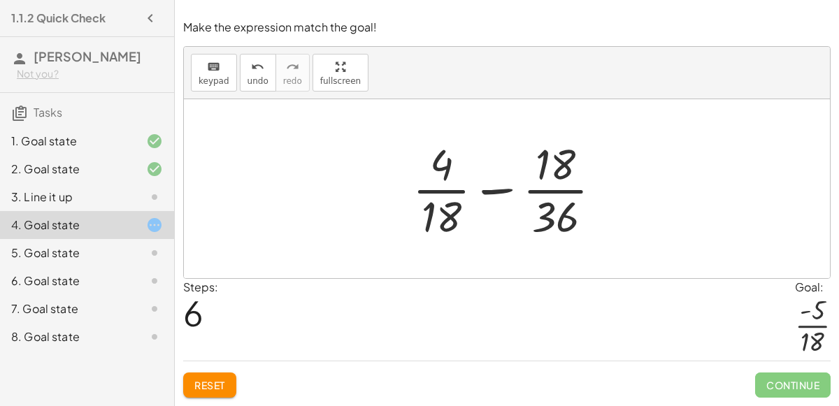
click at [444, 197] on div at bounding box center [512, 189] width 214 height 108
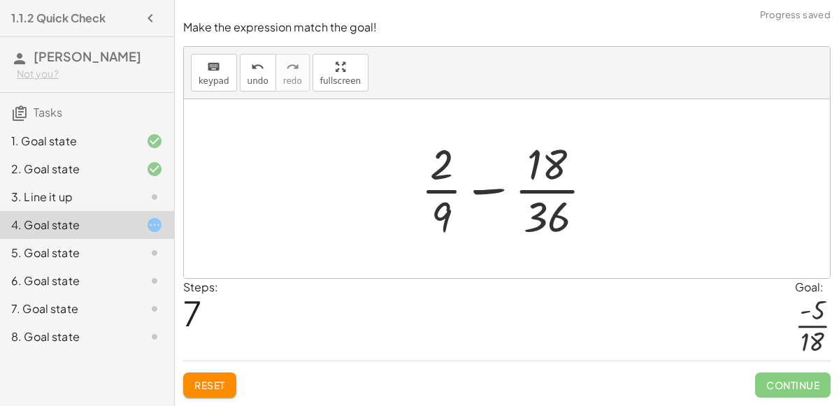
click at [539, 211] on div at bounding box center [512, 189] width 197 height 108
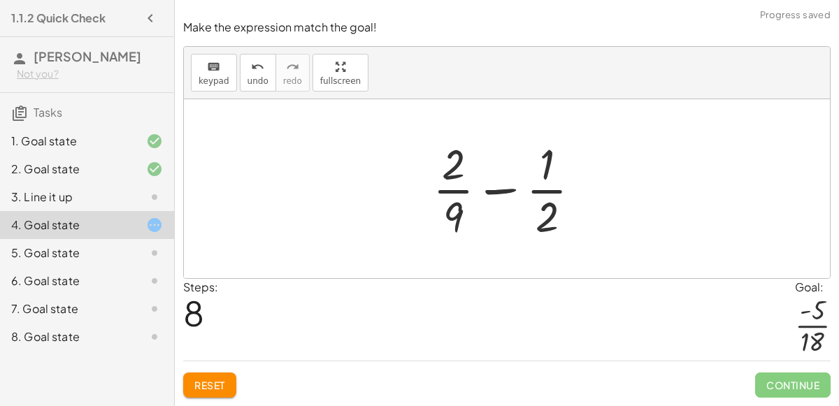
click at [542, 190] on div at bounding box center [512, 189] width 173 height 108
drag, startPoint x: 454, startPoint y: 212, endPoint x: 557, endPoint y: 164, distance: 113.8
click at [557, 164] on div at bounding box center [512, 189] width 173 height 108
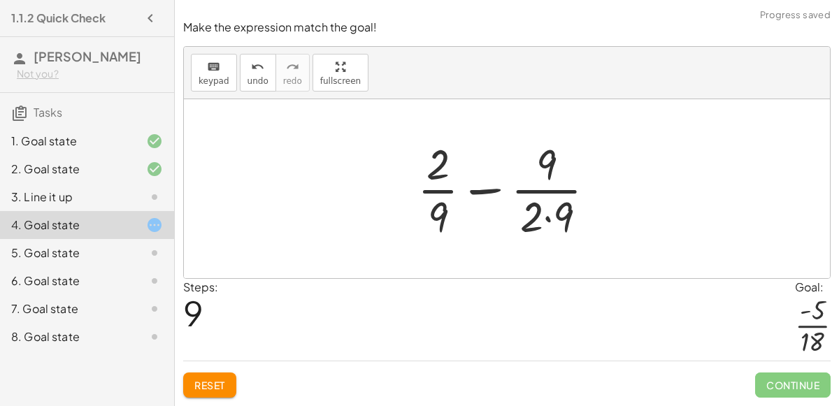
click at [548, 215] on div at bounding box center [511, 189] width 203 height 108
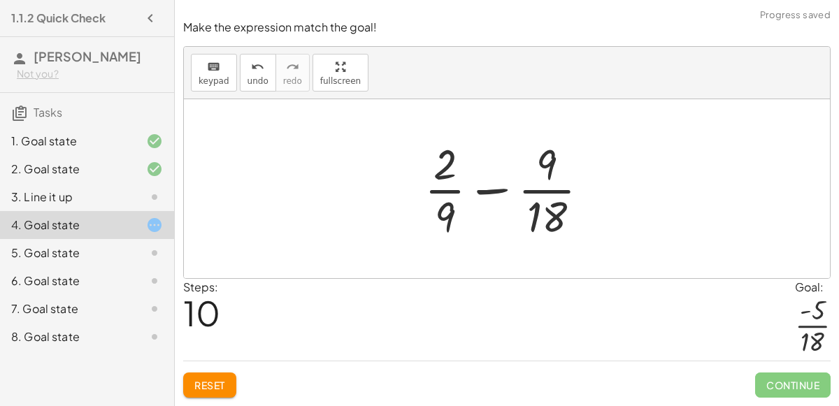
click at [443, 191] on div at bounding box center [512, 189] width 190 height 108
click at [455, 194] on div at bounding box center [512, 189] width 190 height 108
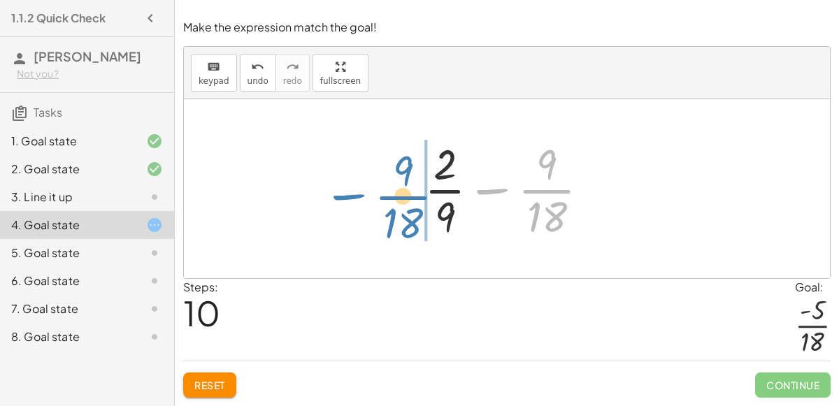
drag, startPoint x: 493, startPoint y: 194, endPoint x: 334, endPoint y: 192, distance: 158.7
click at [334, 192] on div "+ · 2 · 9 + ( - · 1 · 2 ) + · 2 · 9 − · 1 · 2 + · 2 · 2 · 2 · 9 − · 1 · 2 + · 4…" at bounding box center [507, 188] width 646 height 179
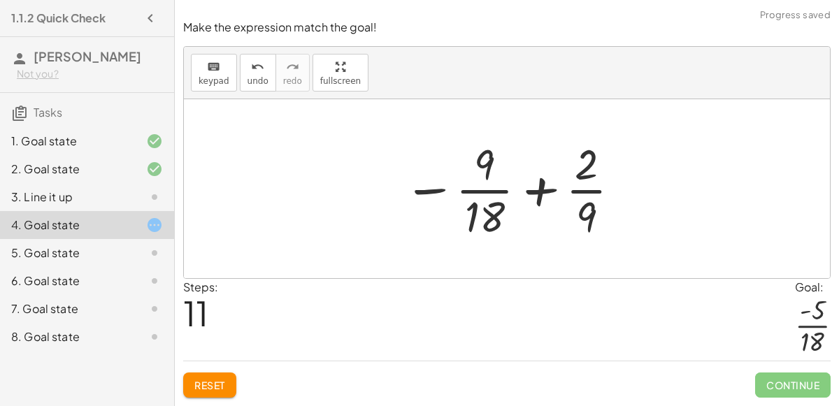
click at [208, 391] on button "Reset" at bounding box center [209, 385] width 53 height 25
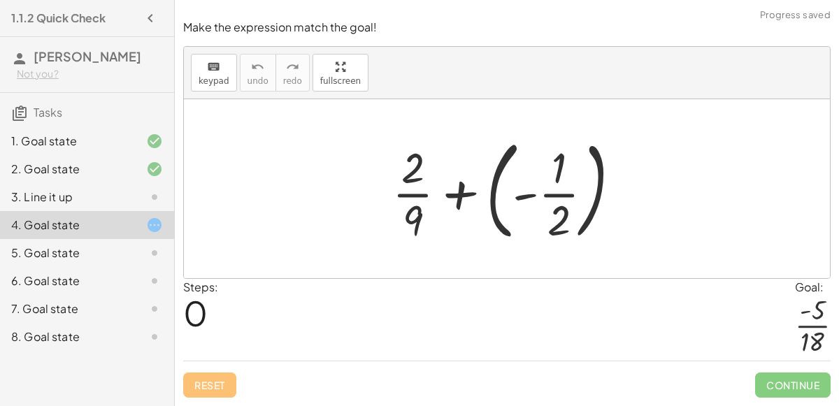
click at [494, 203] on div at bounding box center [512, 189] width 254 height 116
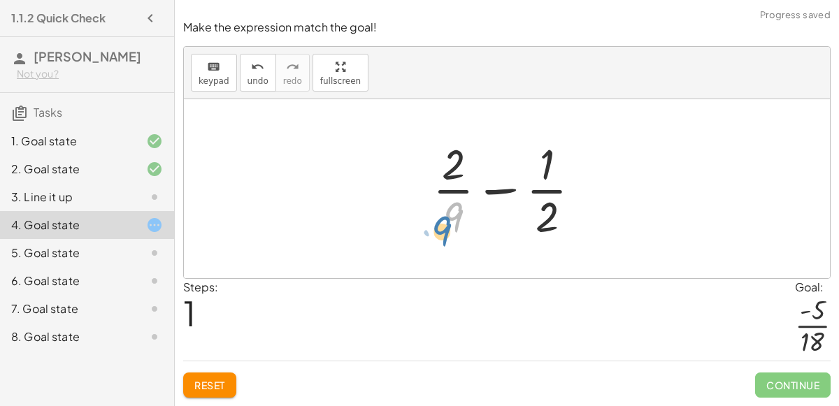
drag, startPoint x: 452, startPoint y: 207, endPoint x: 441, endPoint y: 221, distance: 17.5
click at [441, 221] on div at bounding box center [512, 189] width 173 height 108
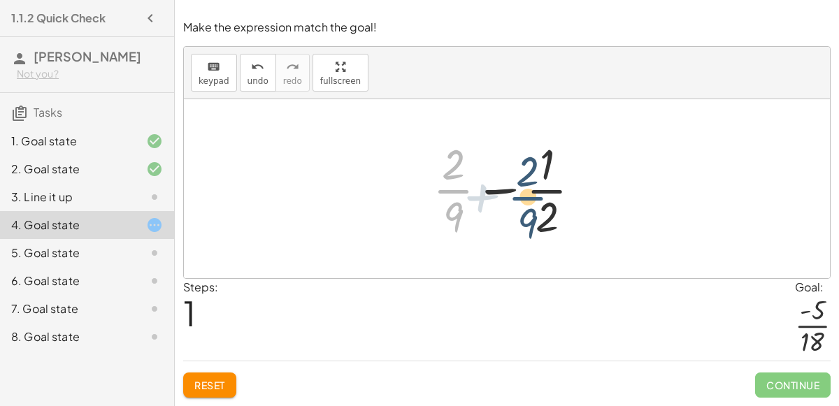
drag, startPoint x: 463, startPoint y: 180, endPoint x: 538, endPoint y: 186, distance: 75.0
click at [538, 186] on div at bounding box center [512, 189] width 173 height 108
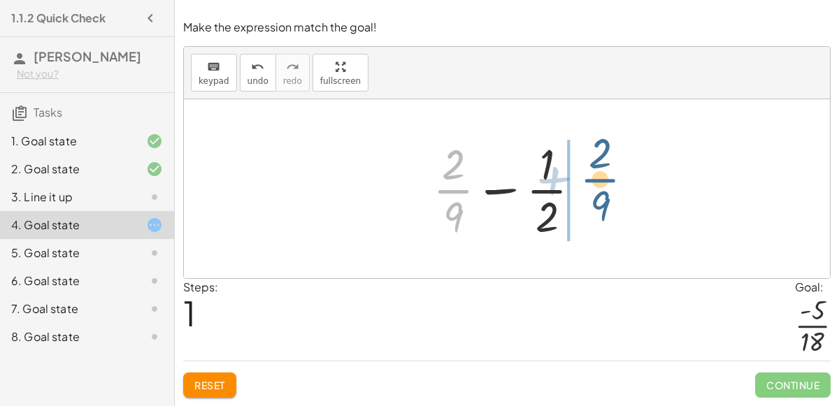
drag, startPoint x: 456, startPoint y: 189, endPoint x: 587, endPoint y: 182, distance: 130.9
click at [587, 182] on div at bounding box center [512, 189] width 173 height 108
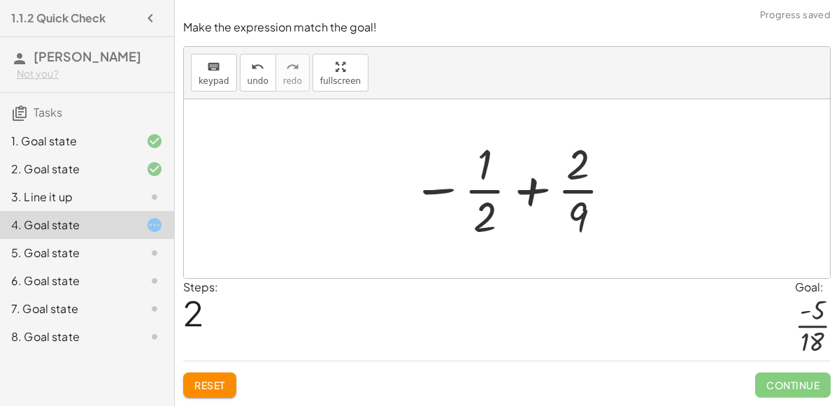
click at [489, 171] on div at bounding box center [513, 189] width 216 height 108
drag, startPoint x: 487, startPoint y: 169, endPoint x: 579, endPoint y: 212, distance: 101.6
click at [579, 212] on div at bounding box center [513, 189] width 216 height 108
drag, startPoint x: 486, startPoint y: 173, endPoint x: 605, endPoint y: 179, distance: 119.0
click at [605, 179] on div at bounding box center [513, 189] width 216 height 108
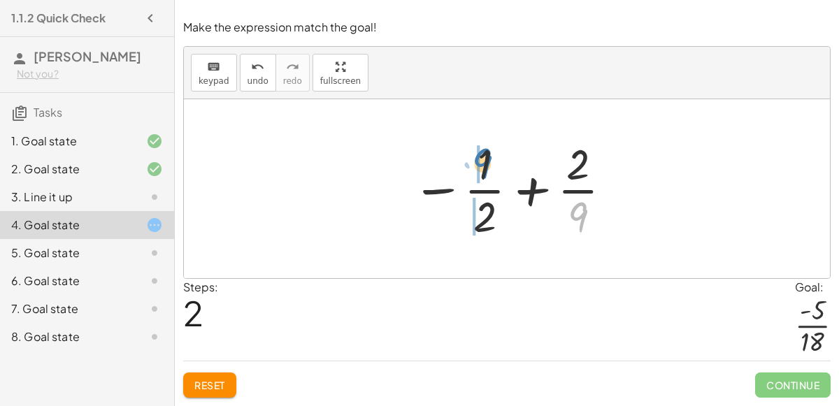
drag, startPoint x: 582, startPoint y: 231, endPoint x: 486, endPoint y: 178, distance: 109.5
click at [486, 178] on div at bounding box center [513, 189] width 216 height 108
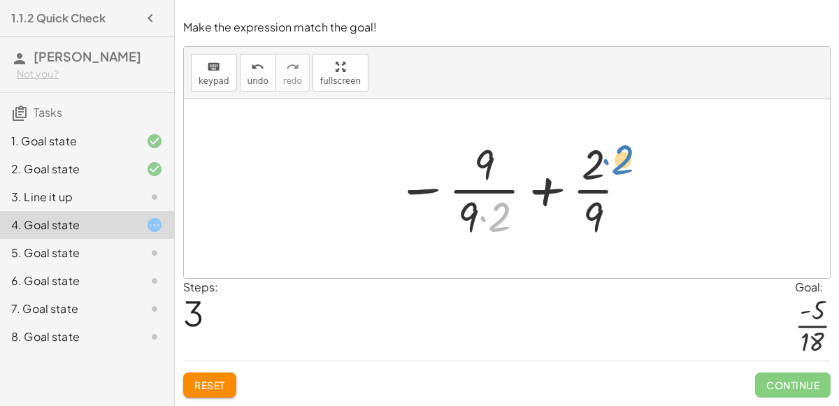
drag, startPoint x: 503, startPoint y: 217, endPoint x: 625, endPoint y: 160, distance: 135.1
click at [625, 160] on div at bounding box center [512, 189] width 246 height 108
drag, startPoint x: 503, startPoint y: 214, endPoint x: 637, endPoint y: 159, distance: 145.8
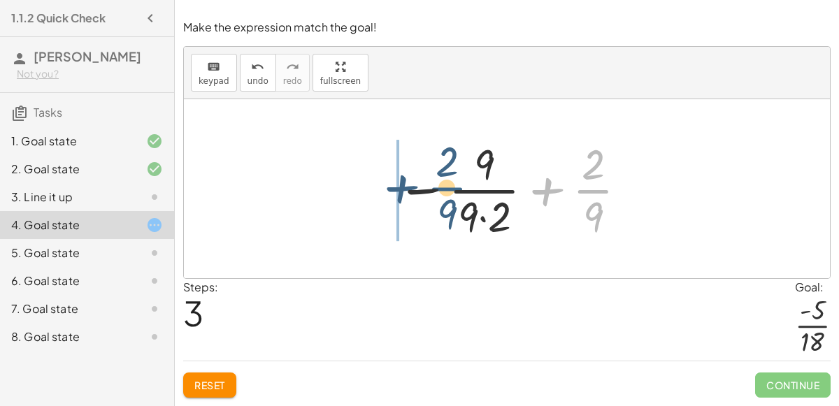
drag, startPoint x: 598, startPoint y: 185, endPoint x: 436, endPoint y: 180, distance: 162.2
click at [436, 180] on div at bounding box center [512, 189] width 246 height 108
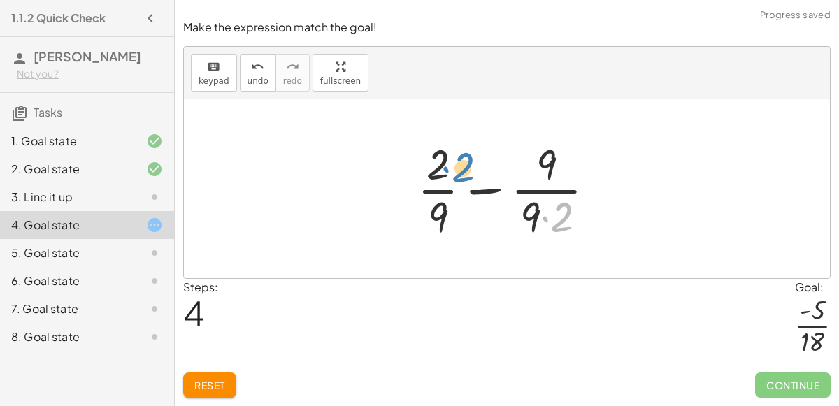
drag, startPoint x: 558, startPoint y: 216, endPoint x: 461, endPoint y: 165, distance: 110.4
click at [461, 165] on div at bounding box center [511, 189] width 203 height 108
drag, startPoint x: 560, startPoint y: 220, endPoint x: 454, endPoint y: 169, distance: 117.2
click at [454, 169] on div at bounding box center [511, 189] width 203 height 108
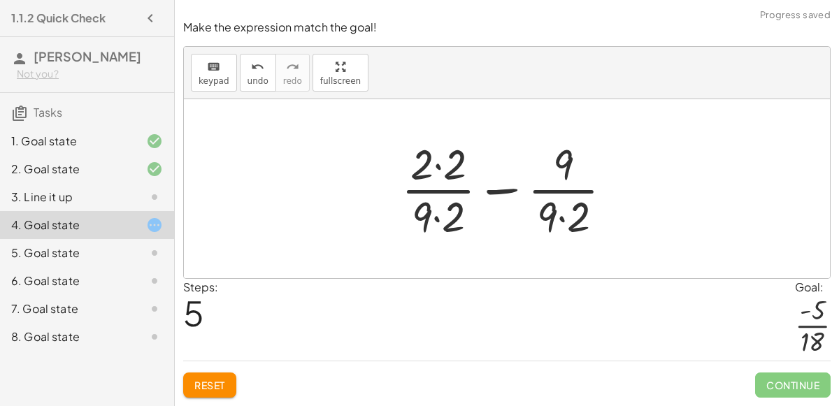
click at [439, 167] on div at bounding box center [512, 189] width 236 height 108
click at [437, 212] on div at bounding box center [513, 189] width 234 height 108
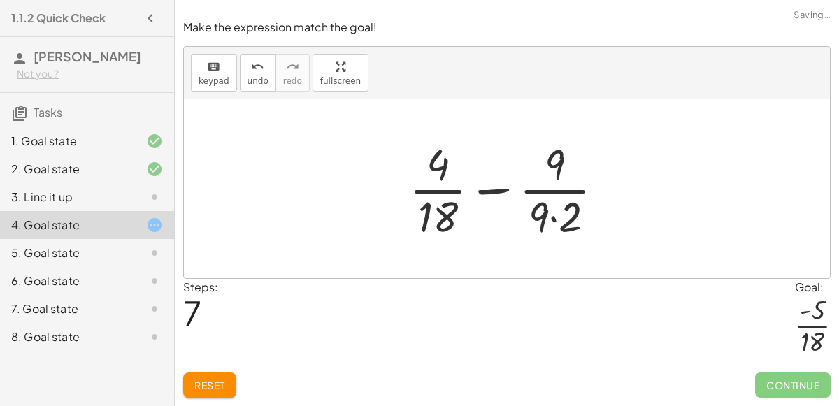
click at [553, 220] on div at bounding box center [512, 189] width 220 height 108
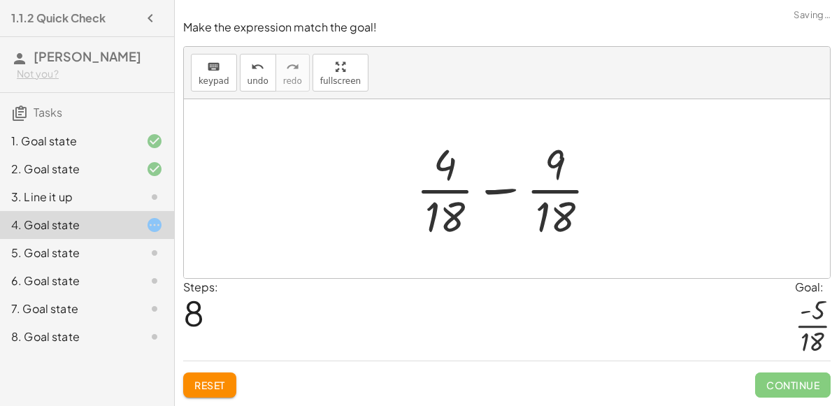
click at [504, 194] on div at bounding box center [512, 189] width 206 height 108
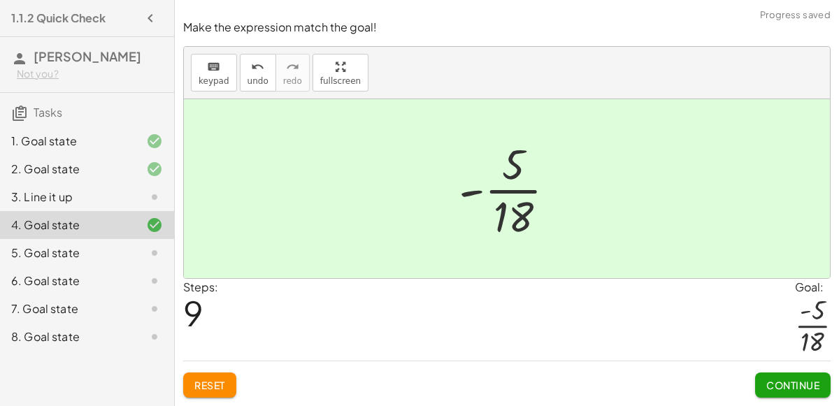
click at [763, 374] on button "Continue" at bounding box center [792, 385] width 75 height 25
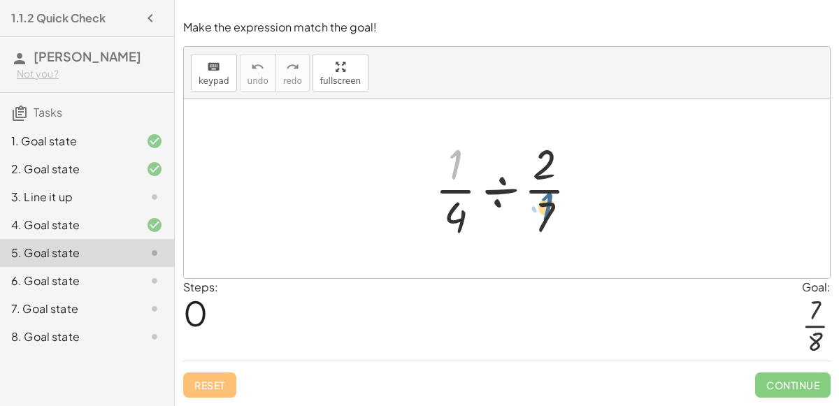
drag, startPoint x: 462, startPoint y: 166, endPoint x: 566, endPoint y: 213, distance: 114.5
click at [566, 213] on div at bounding box center [512, 189] width 168 height 108
drag, startPoint x: 453, startPoint y: 173, endPoint x: 572, endPoint y: 172, distance: 119.5
click at [572, 172] on div at bounding box center [512, 189] width 168 height 108
click at [553, 208] on div at bounding box center [512, 189] width 168 height 108
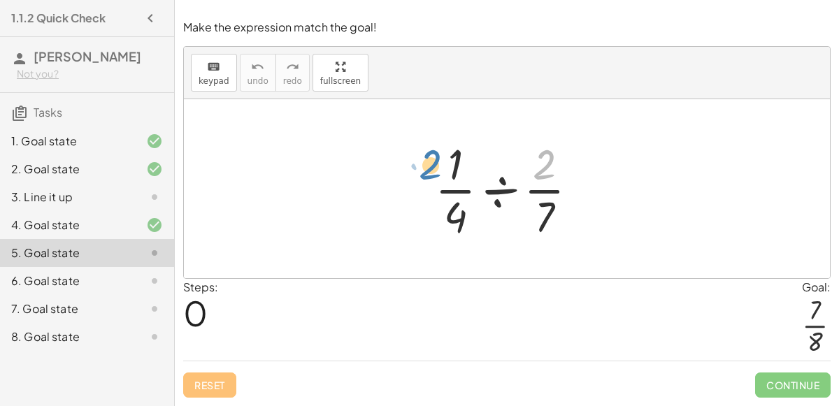
drag, startPoint x: 544, startPoint y: 175, endPoint x: 432, endPoint y: 175, distance: 112.5
click at [432, 175] on div at bounding box center [512, 189] width 168 height 108
drag, startPoint x: 448, startPoint y: 210, endPoint x: 565, endPoint y: 179, distance: 120.9
click at [565, 179] on div at bounding box center [512, 189] width 168 height 108
click at [492, 197] on div at bounding box center [512, 189] width 168 height 108
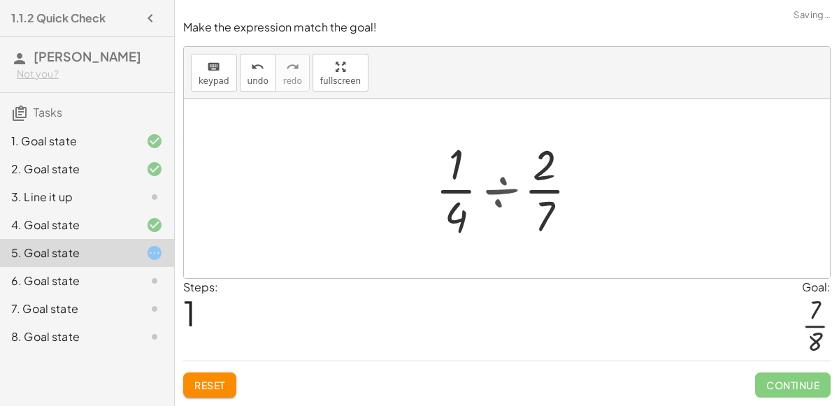
click at [492, 197] on div at bounding box center [512, 189] width 134 height 108
click at [492, 197] on div at bounding box center [512, 189] width 195 height 108
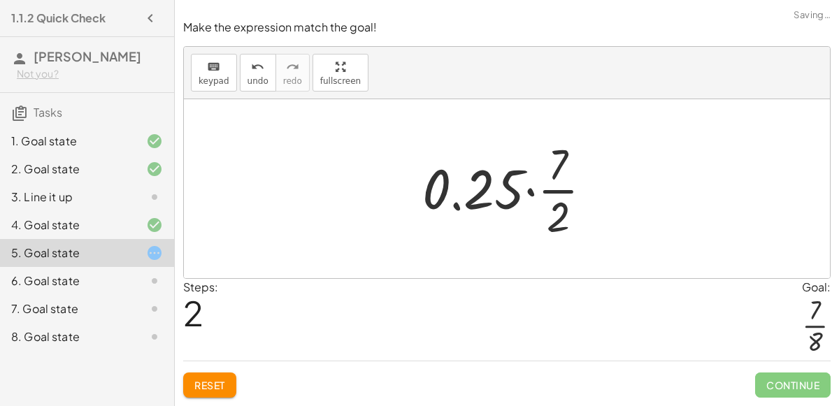
click at [535, 196] on div at bounding box center [512, 189] width 195 height 108
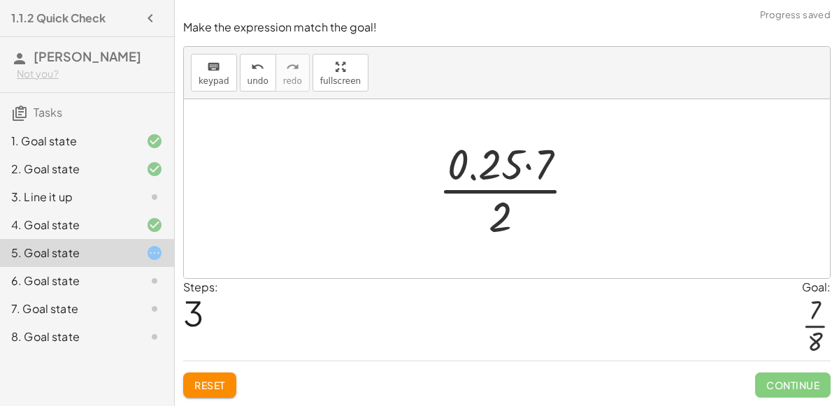
click at [507, 192] on div at bounding box center [512, 189] width 162 height 108
click at [531, 168] on div at bounding box center [512, 189] width 162 height 108
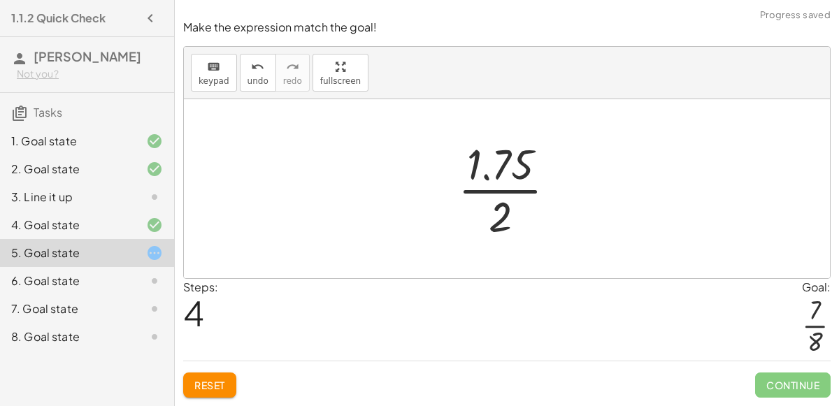
click at [506, 178] on div at bounding box center [512, 189] width 123 height 108
click at [502, 190] on div at bounding box center [512, 189] width 123 height 108
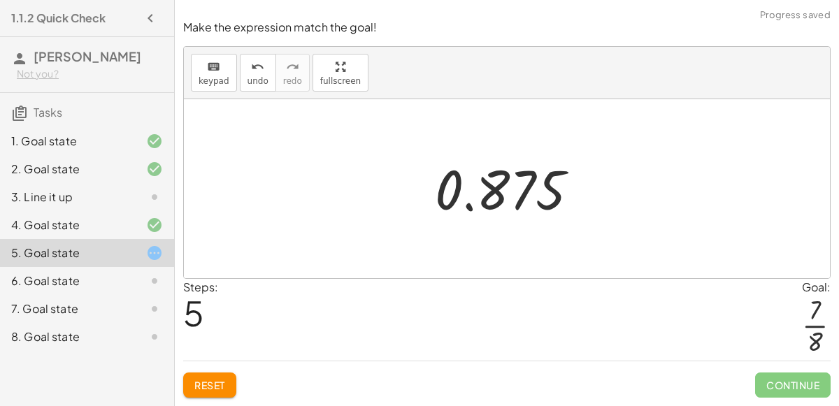
click at [535, 196] on div at bounding box center [512, 188] width 169 height 69
click at [461, 197] on div at bounding box center [512, 188] width 169 height 69
click at [470, 205] on div at bounding box center [512, 188] width 169 height 69
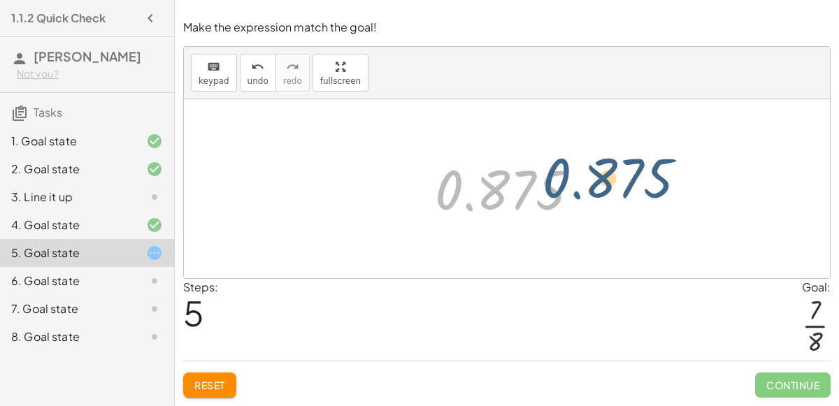
drag, startPoint x: 470, startPoint y: 205, endPoint x: 573, endPoint y: 192, distance: 103.5
click at [573, 192] on div at bounding box center [512, 188] width 169 height 69
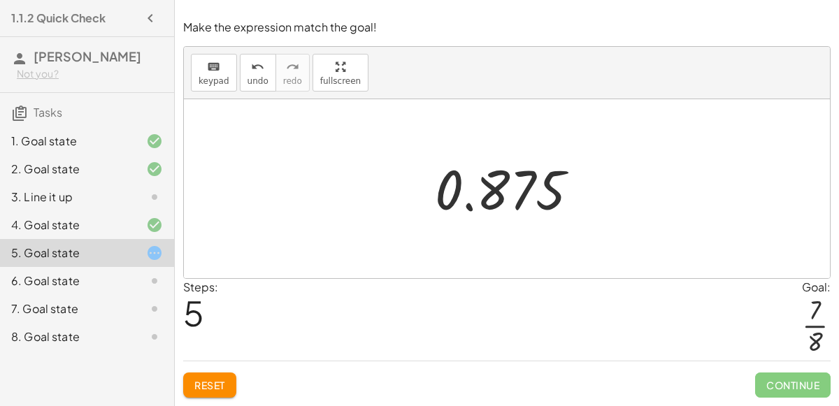
click at [224, 364] on div "Reset Continue" at bounding box center [506, 379] width 647 height 37
click at [223, 370] on div "Reset Continue" at bounding box center [506, 379] width 647 height 37
click at [221, 377] on button "Reset" at bounding box center [209, 385] width 53 height 25
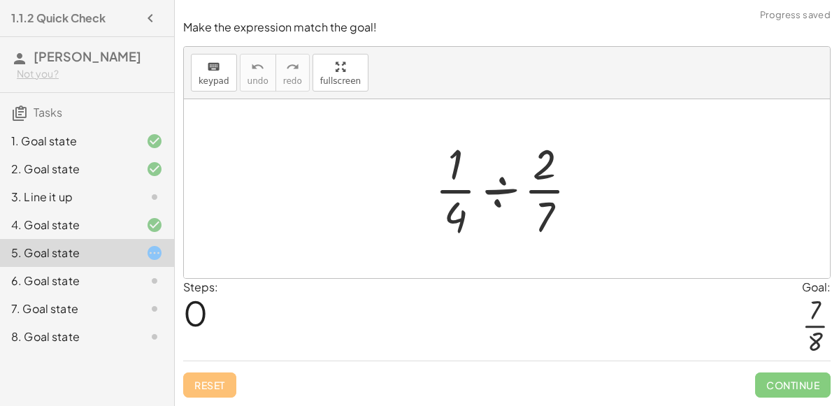
click at [509, 192] on div at bounding box center [512, 189] width 168 height 108
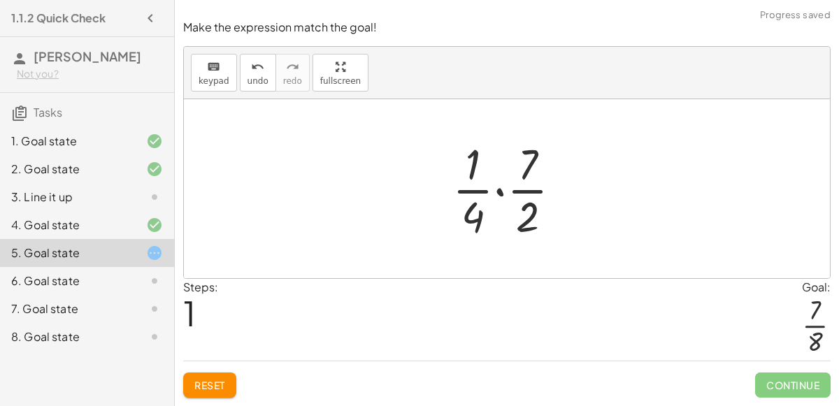
click at [502, 194] on div at bounding box center [512, 189] width 134 height 108
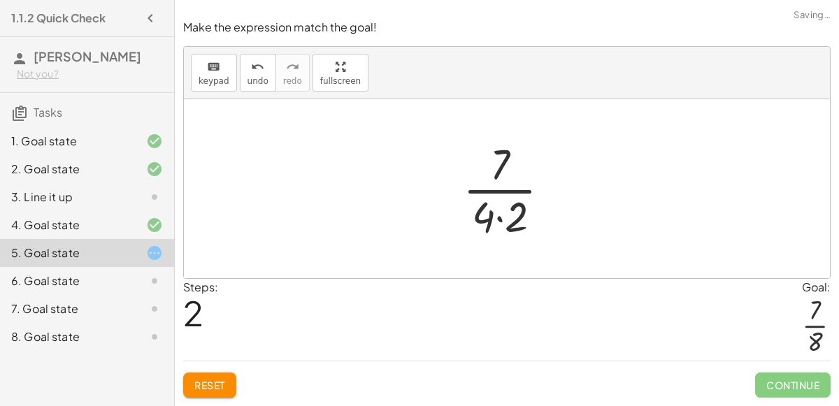
click at [500, 218] on div at bounding box center [512, 189] width 113 height 108
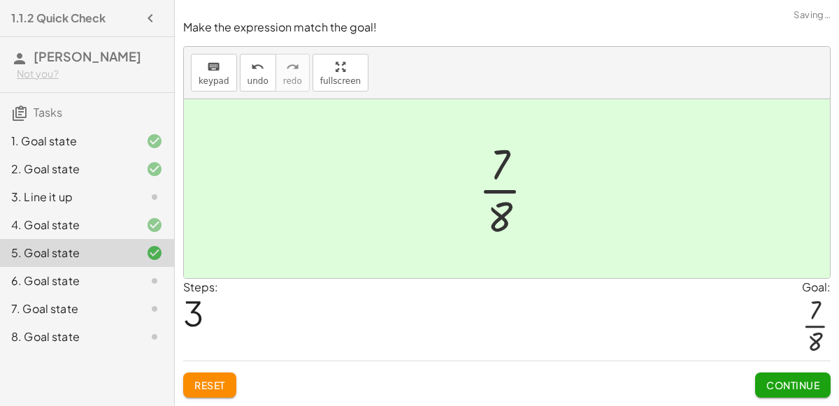
click at [761, 380] on button "Continue" at bounding box center [792, 385] width 75 height 25
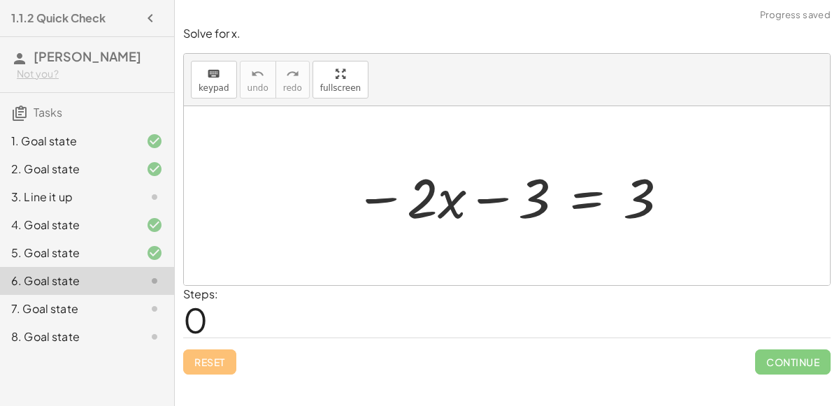
click at [490, 199] on div at bounding box center [511, 196] width 329 height 72
click at [204, 68] on div "keyboard" at bounding box center [214, 73] width 31 height 17
click at [283, 192] on div at bounding box center [507, 195] width 646 height 179
click at [207, 71] on icon "keyboard" at bounding box center [213, 74] width 13 height 17
click at [578, 201] on div at bounding box center [511, 196] width 329 height 72
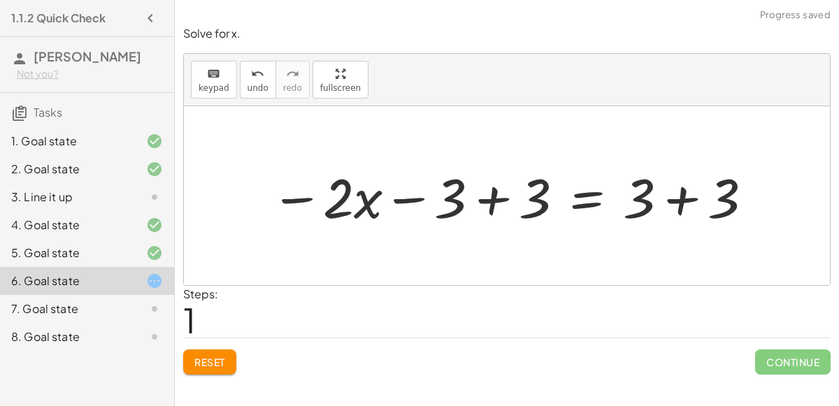
click at [493, 203] on div at bounding box center [513, 196] width 498 height 72
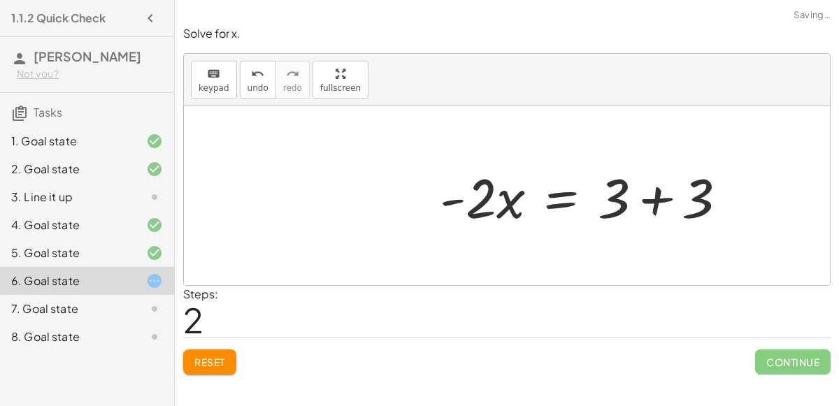
click at [671, 198] on div at bounding box center [589, 196] width 312 height 72
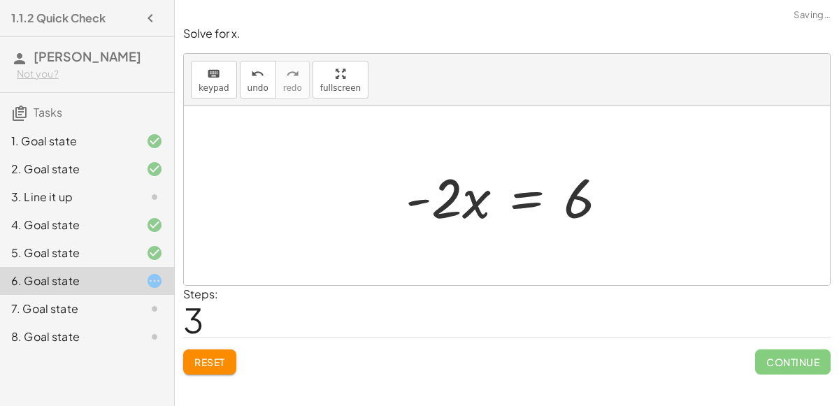
click at [514, 205] on div at bounding box center [511, 196] width 227 height 72
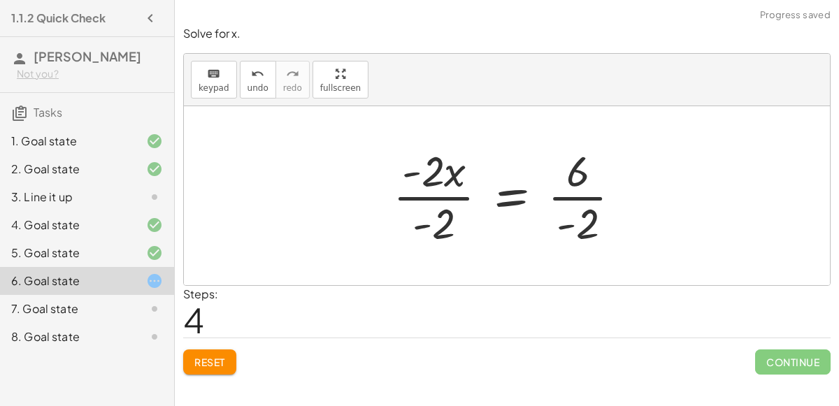
click at [578, 195] on div at bounding box center [513, 196] width 254 height 108
click at [445, 200] on div at bounding box center [512, 196] width 251 height 108
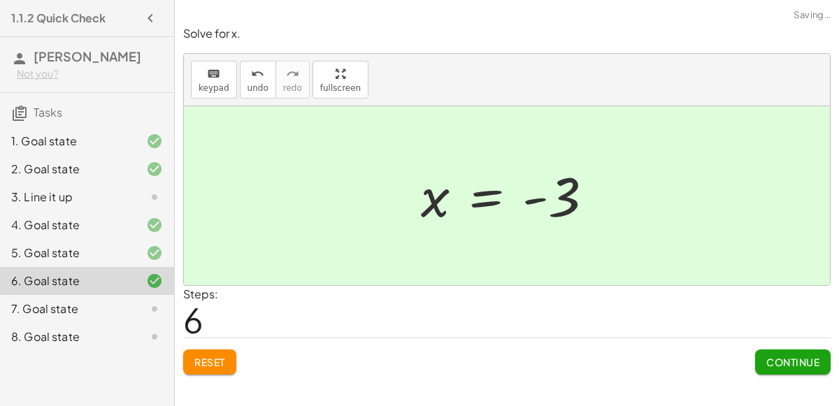
click at [784, 356] on span "Continue" at bounding box center [792, 362] width 53 height 13
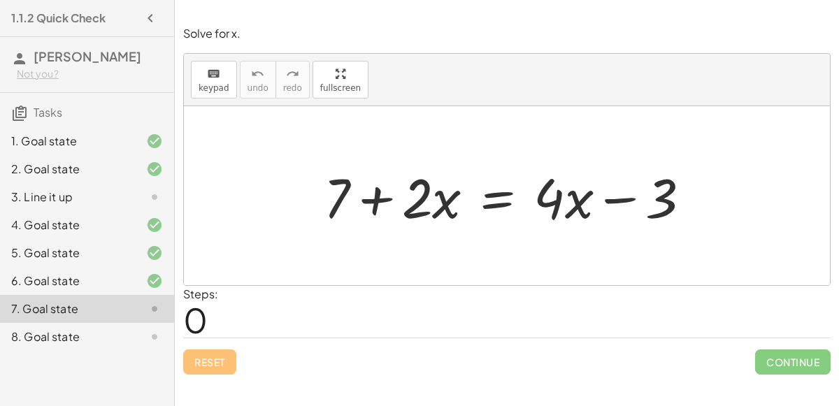
click at [496, 196] on div at bounding box center [513, 196] width 392 height 72
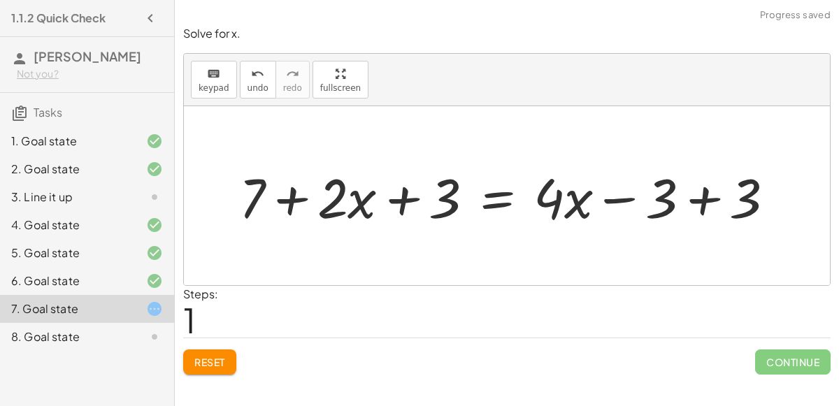
click at [701, 208] on div at bounding box center [512, 196] width 561 height 72
click at [402, 205] on div at bounding box center [428, 196] width 392 height 72
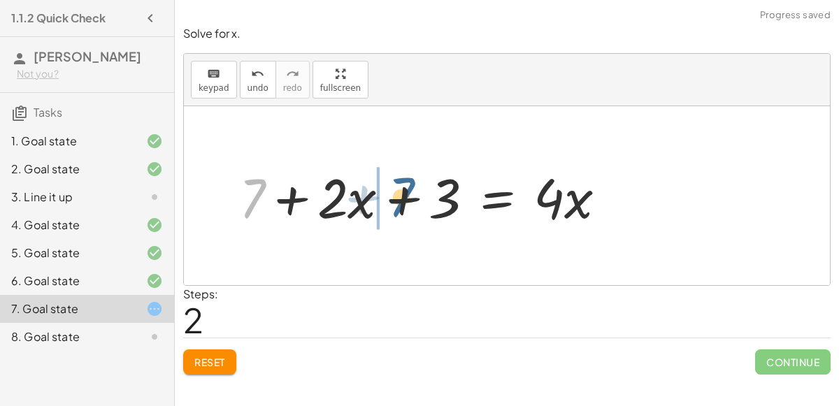
drag, startPoint x: 264, startPoint y: 203, endPoint x: 426, endPoint y: 201, distance: 161.5
click at [426, 201] on div at bounding box center [428, 196] width 392 height 72
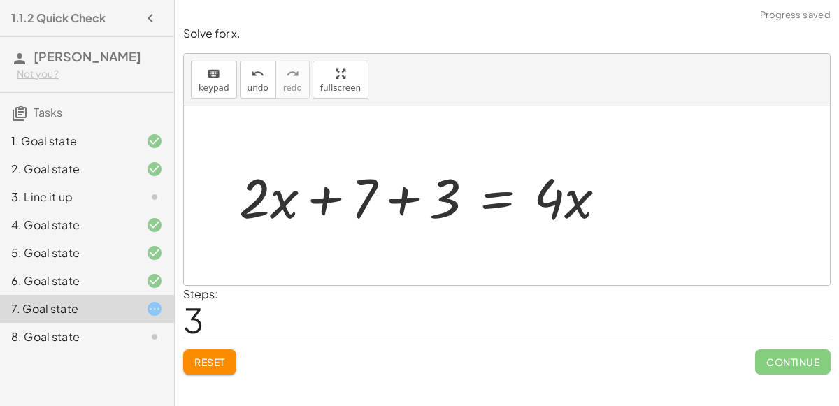
click at [398, 202] on div at bounding box center [428, 196] width 392 height 72
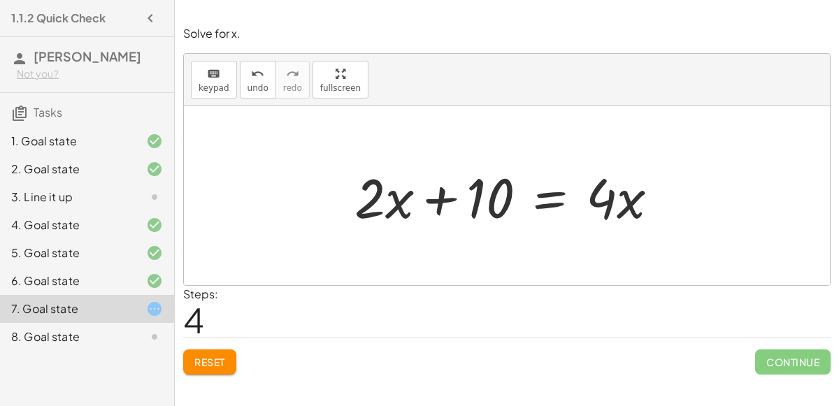
click at [549, 194] on div at bounding box center [511, 196] width 329 height 72
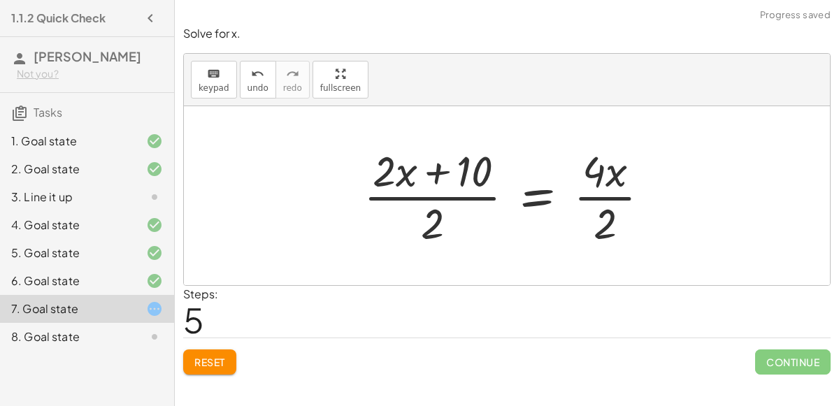
click at [434, 208] on div at bounding box center [511, 196] width 311 height 108
click at [609, 195] on div at bounding box center [511, 196] width 311 height 108
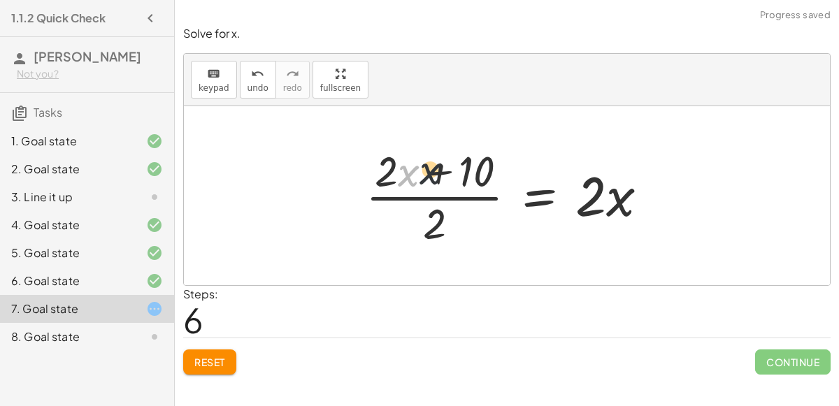
drag, startPoint x: 405, startPoint y: 177, endPoint x: 427, endPoint y: 175, distance: 21.8
click at [427, 175] on div at bounding box center [513, 196] width 308 height 108
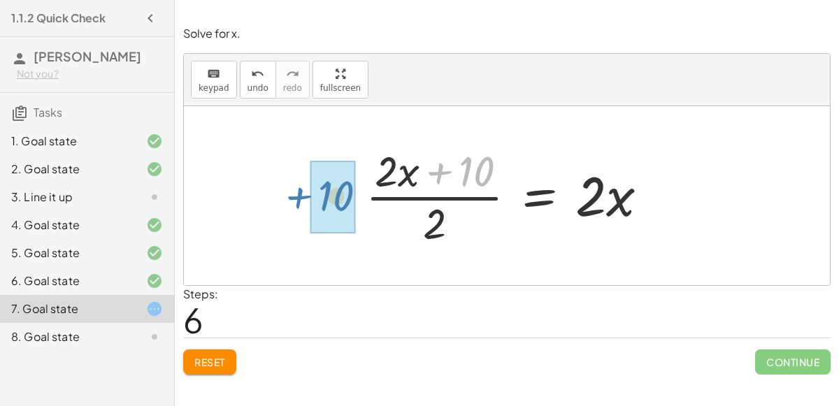
drag, startPoint x: 447, startPoint y: 168, endPoint x: 291, endPoint y: 192, distance: 157.7
click at [291, 192] on div "+ 7 + · 2 · x = + · 4 · x − 3 + 7 + · 2 · x + 3 = + · 4 · x − 3 + 3 + 7 + · 2 ·…" at bounding box center [507, 195] width 646 height 179
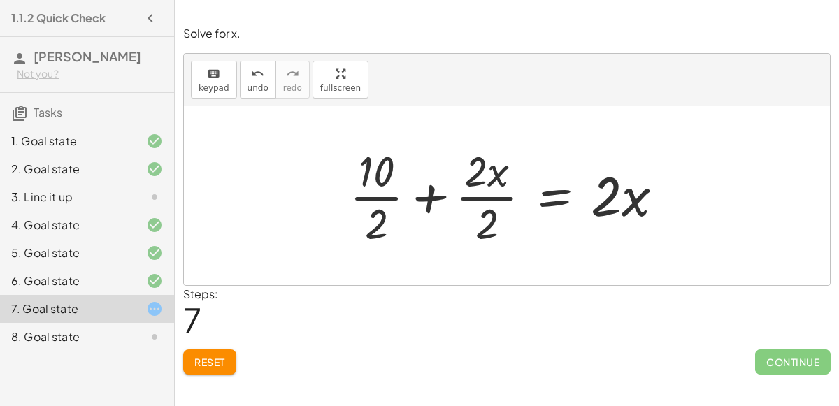
click at [478, 194] on div at bounding box center [511, 196] width 339 height 108
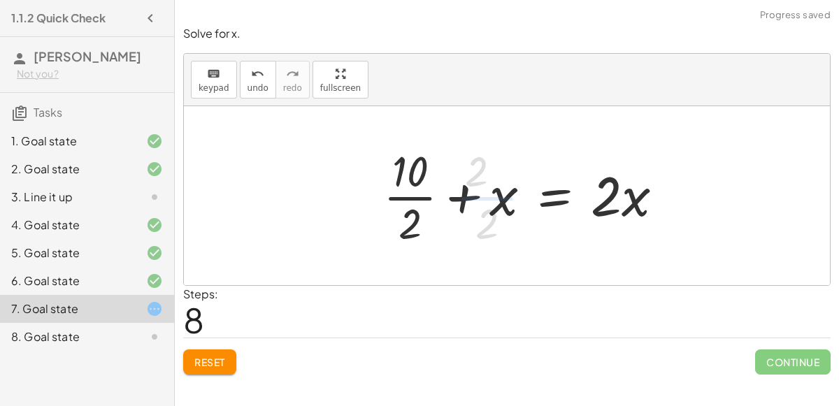
click at [414, 196] on div at bounding box center [529, 196] width 305 height 108
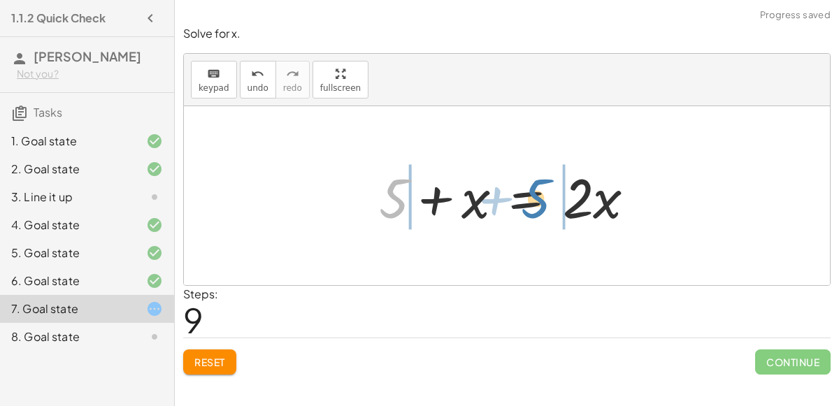
drag, startPoint x: 404, startPoint y: 200, endPoint x: 567, endPoint y: 198, distance: 162.9
click at [567, 198] on div at bounding box center [513, 196] width 282 height 72
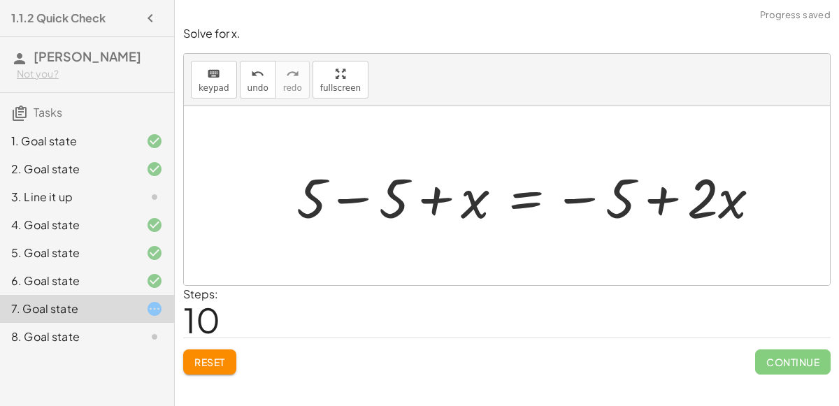
click at [360, 199] on div at bounding box center [533, 196] width 489 height 72
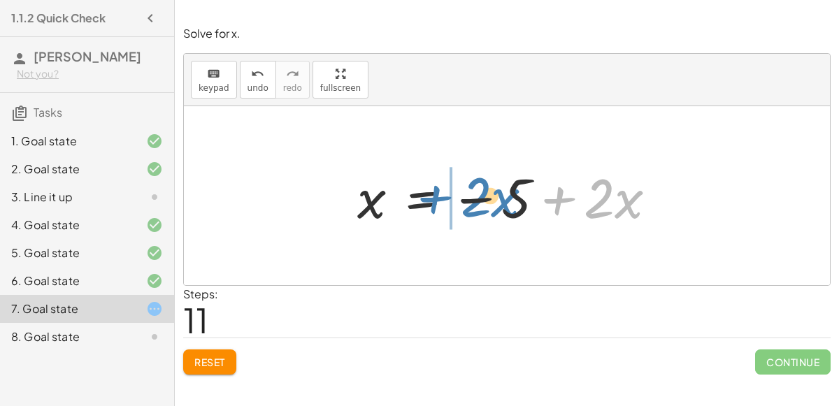
drag, startPoint x: 572, startPoint y: 195, endPoint x: 450, endPoint y: 194, distance: 122.3
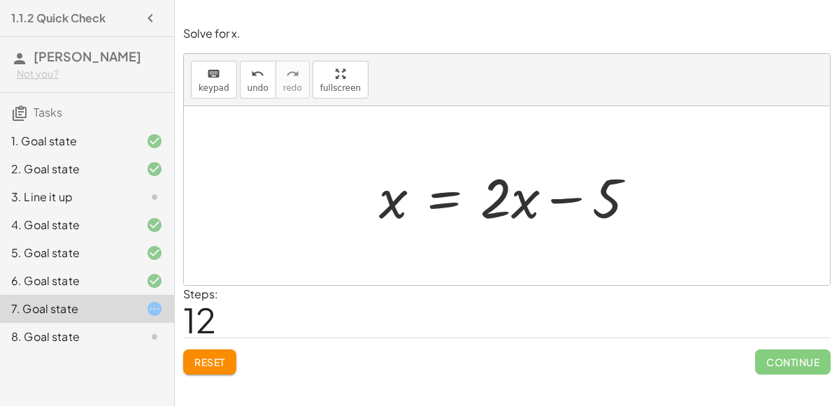
click at [217, 356] on span "Reset" at bounding box center [209, 362] width 31 height 13
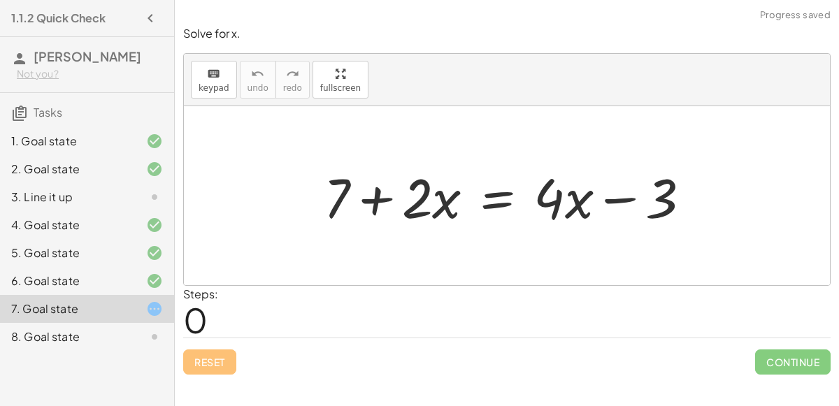
click at [496, 202] on div at bounding box center [513, 196] width 392 height 72
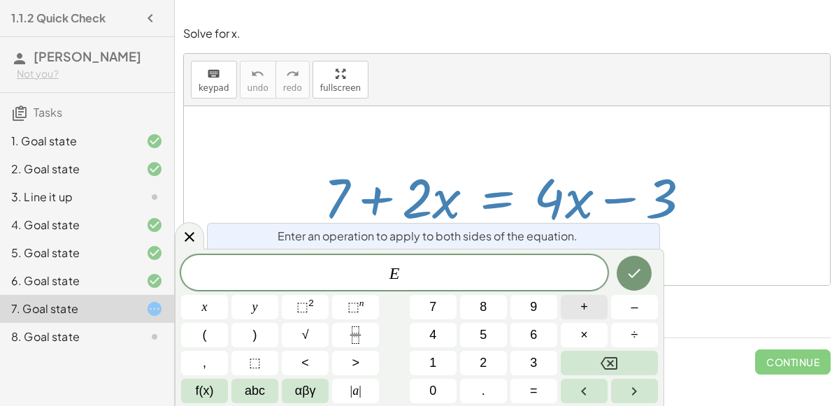
click at [570, 308] on button "+" at bounding box center [584, 307] width 47 height 24
click at [526, 366] on button "3" at bounding box center [533, 363] width 47 height 24
click at [636, 279] on icon "Done" at bounding box center [634, 273] width 17 height 17
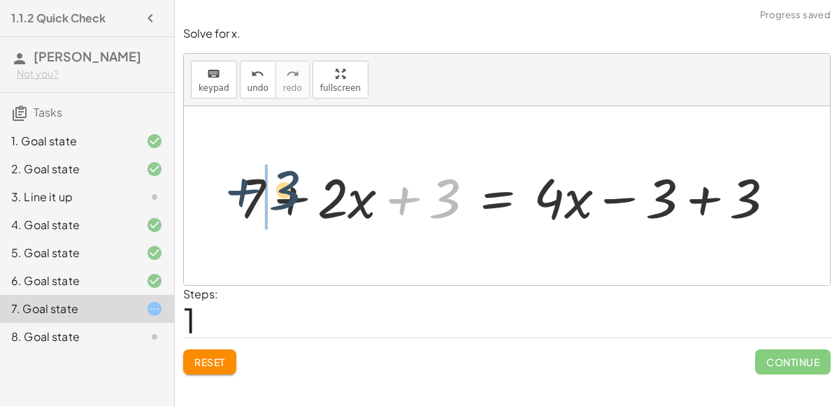
drag, startPoint x: 438, startPoint y: 197, endPoint x: 272, endPoint y: 187, distance: 166.6
click at [272, 187] on div at bounding box center [512, 196] width 561 height 72
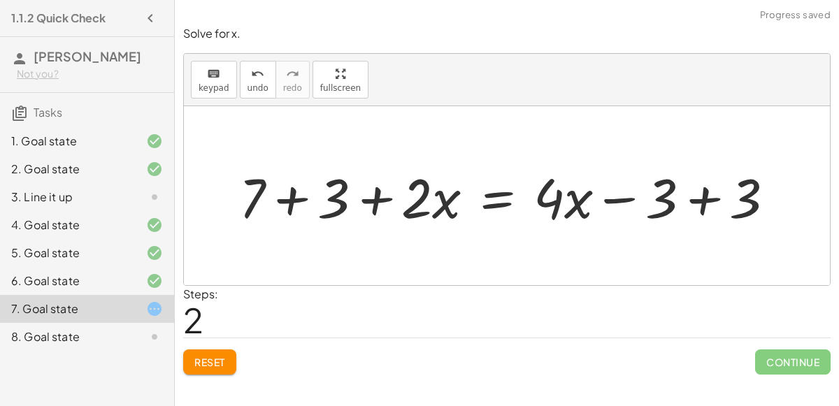
click at [711, 195] on div at bounding box center [512, 196] width 561 height 72
click at [289, 192] on div at bounding box center [428, 196] width 392 height 72
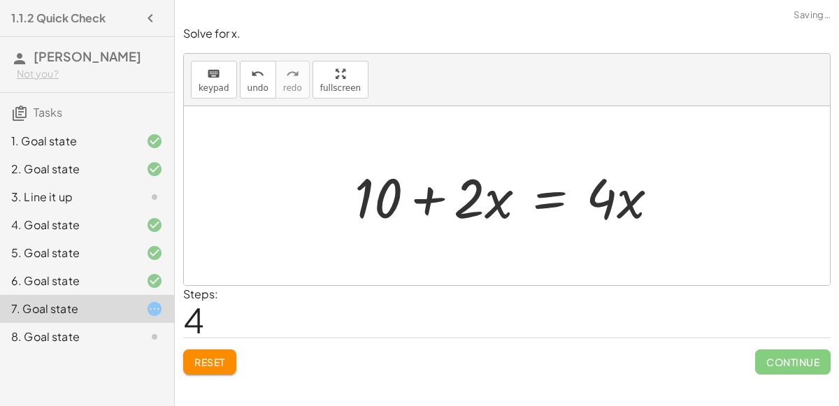
drag, startPoint x: 303, startPoint y: 195, endPoint x: 402, endPoint y: 197, distance: 99.3
click at [402, 197] on div "+ 7 + · 2 · x = + · 4 · x − 3 + 7 + · 2 · x + 3 = + · 4 · x − 3 + 3 + 7 + 3 + ·…" at bounding box center [507, 195] width 646 height 179
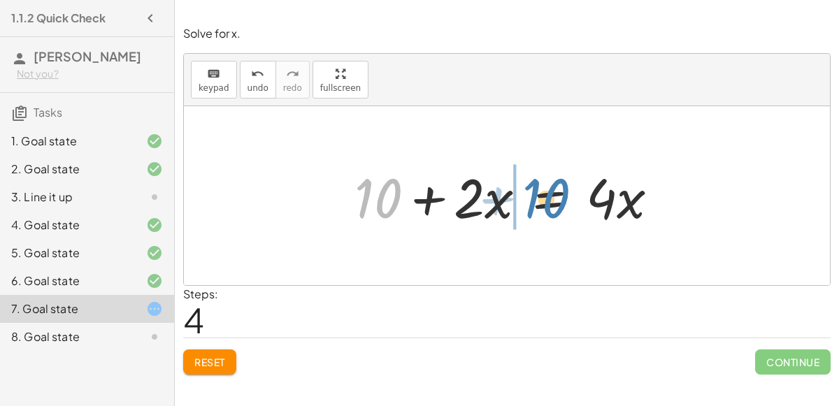
drag, startPoint x: 393, startPoint y: 198, endPoint x: 561, endPoint y: 199, distance: 167.8
click at [561, 199] on div at bounding box center [511, 196] width 329 height 72
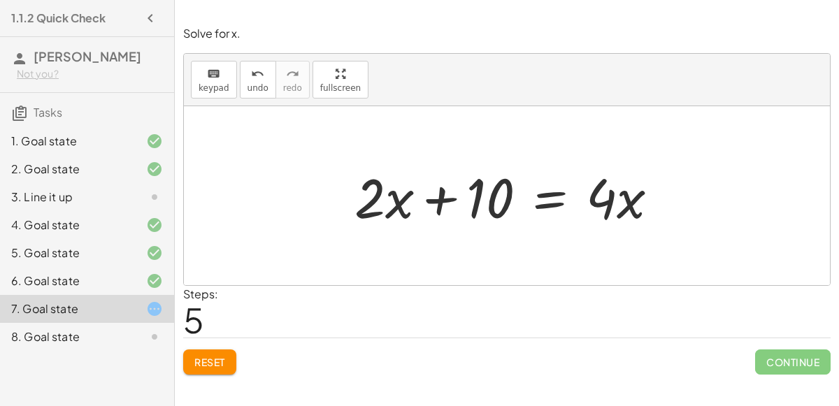
click at [547, 217] on div at bounding box center [511, 196] width 329 height 72
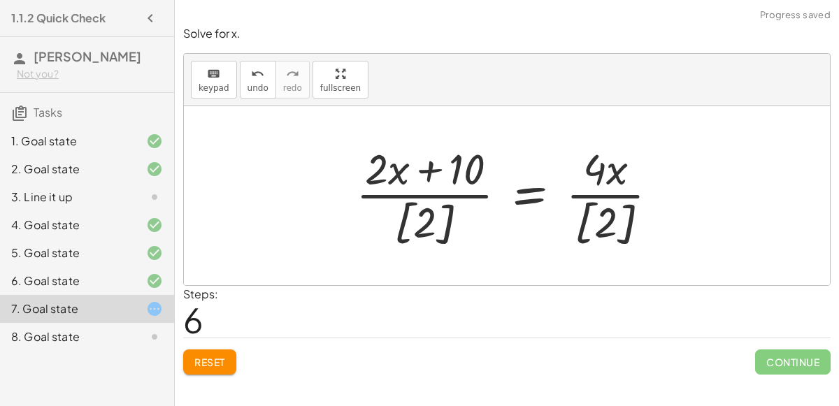
click at [420, 203] on div at bounding box center [513, 196] width 328 height 112
drag, startPoint x: 435, startPoint y: 222, endPoint x: 442, endPoint y: 230, distance: 11.4
click at [442, 230] on div at bounding box center [513, 196] width 328 height 112
click at [452, 196] on div at bounding box center [513, 196] width 328 height 112
click at [603, 194] on div at bounding box center [513, 196] width 328 height 112
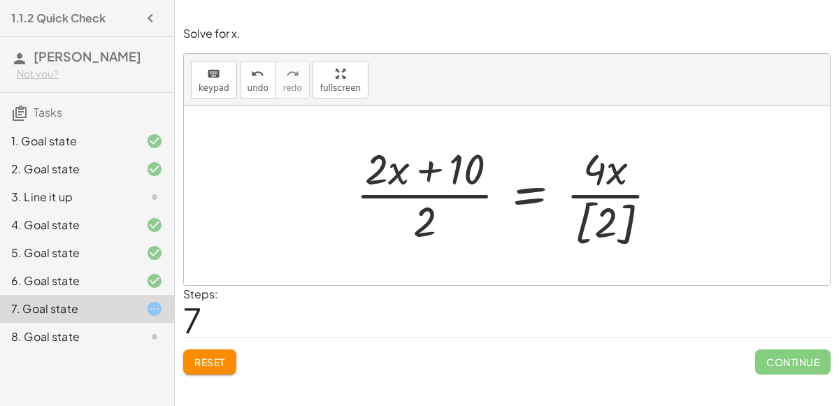
click at [593, 203] on div at bounding box center [513, 196] width 328 height 112
click at [614, 226] on div at bounding box center [513, 196] width 328 height 112
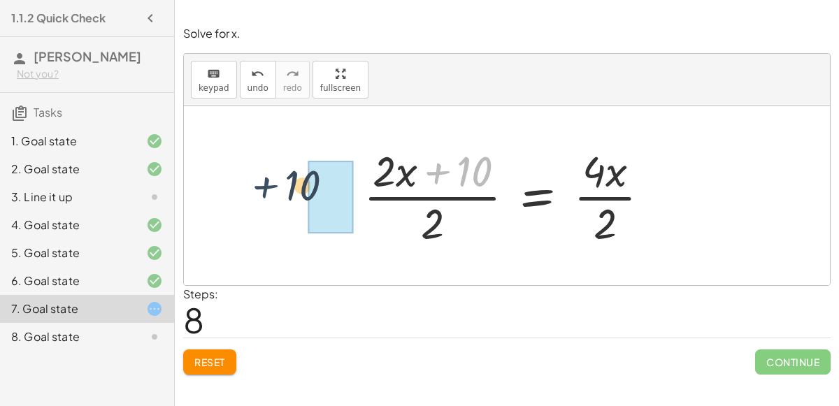
drag, startPoint x: 453, startPoint y: 171, endPoint x: 280, endPoint y: 185, distance: 173.3
click at [280, 185] on div "+ 7 + · 2 · x = + · 4 · x − 3 + 7 + · 2 · x + 3 = + · 4 · x − 3 + 3 + 7 + 3 + ·…" at bounding box center [507, 195] width 646 height 179
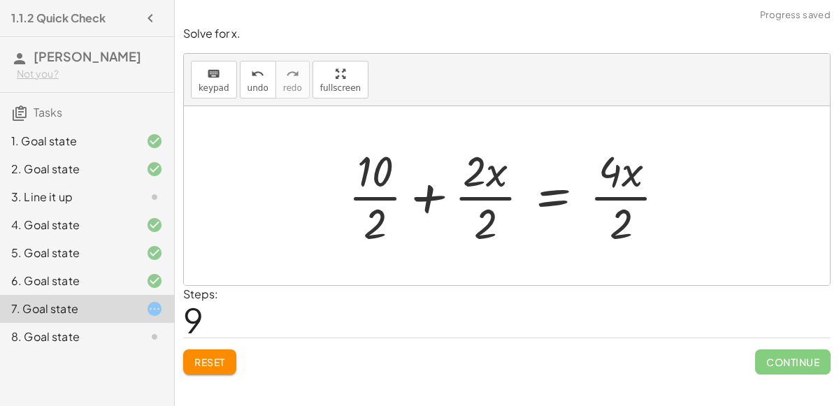
click at [479, 195] on div at bounding box center [512, 196] width 342 height 108
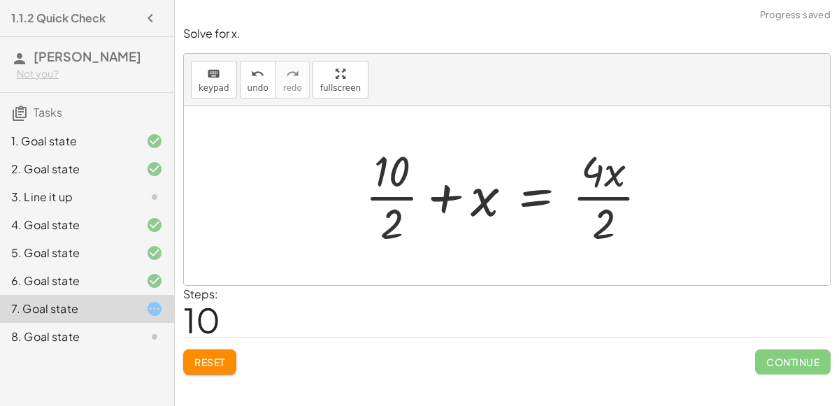
click at [405, 196] on div at bounding box center [512, 196] width 308 height 108
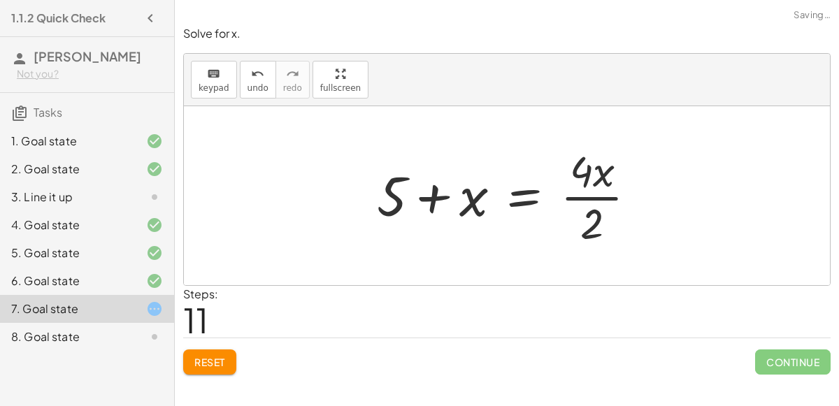
click at [596, 196] on div at bounding box center [512, 196] width 284 height 108
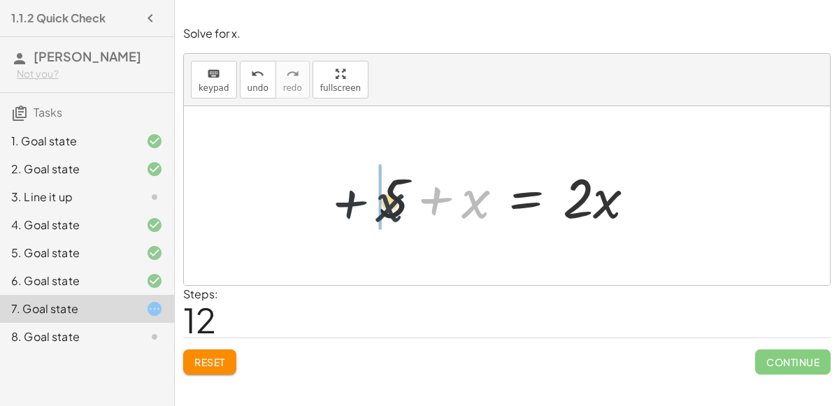
drag, startPoint x: 480, startPoint y: 201, endPoint x: 389, endPoint y: 204, distance: 90.9
click at [389, 204] on div at bounding box center [513, 196] width 282 height 72
click at [514, 201] on div at bounding box center [513, 196] width 282 height 72
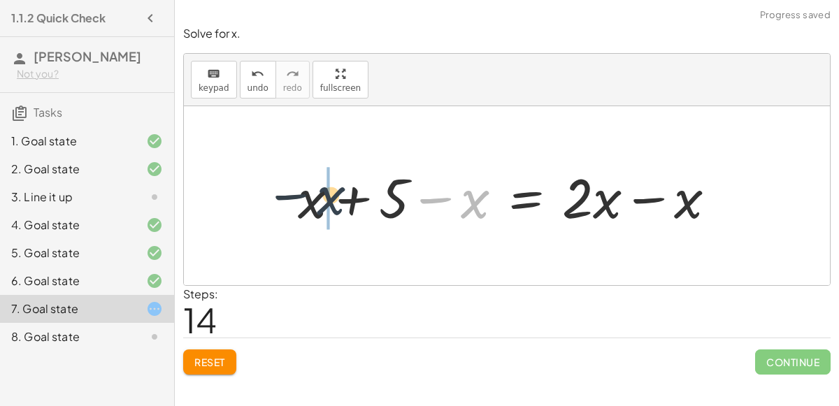
drag, startPoint x: 473, startPoint y: 208, endPoint x: 323, endPoint y: 206, distance: 150.3
click at [323, 206] on div at bounding box center [512, 196] width 443 height 72
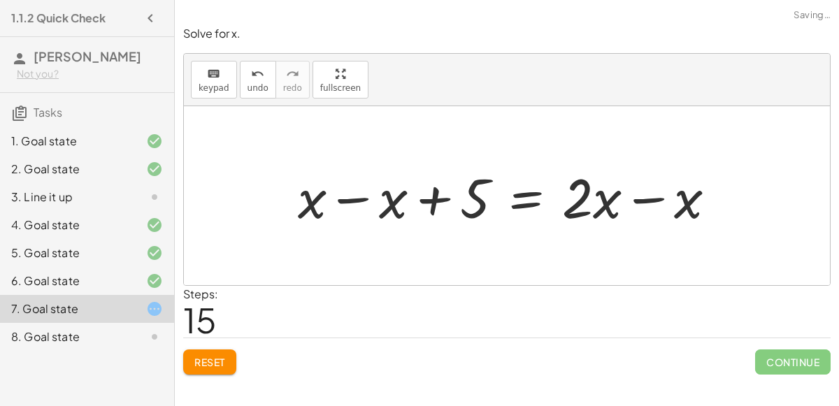
click at [349, 199] on div at bounding box center [512, 196] width 443 height 72
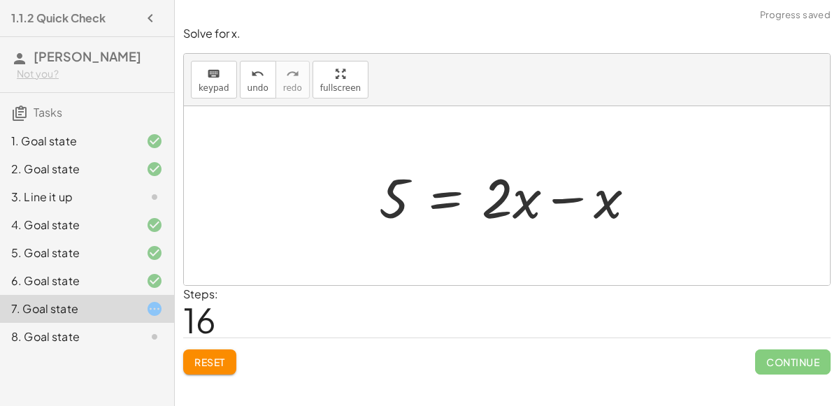
click at [557, 199] on div at bounding box center [513, 196] width 282 height 72
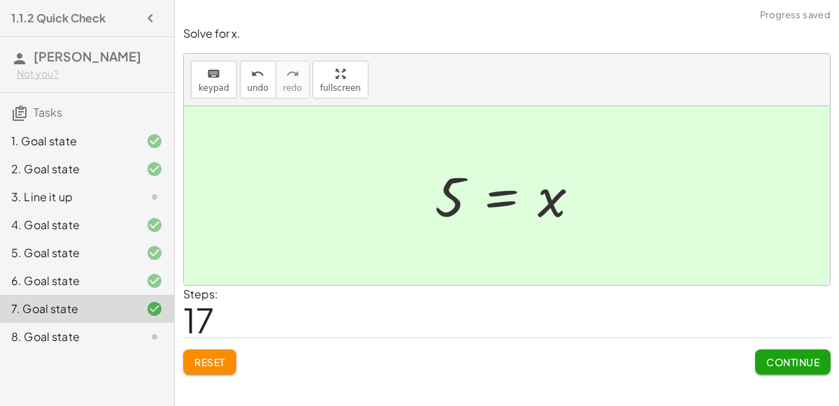
click at [767, 359] on span "Continue" at bounding box center [792, 362] width 53 height 13
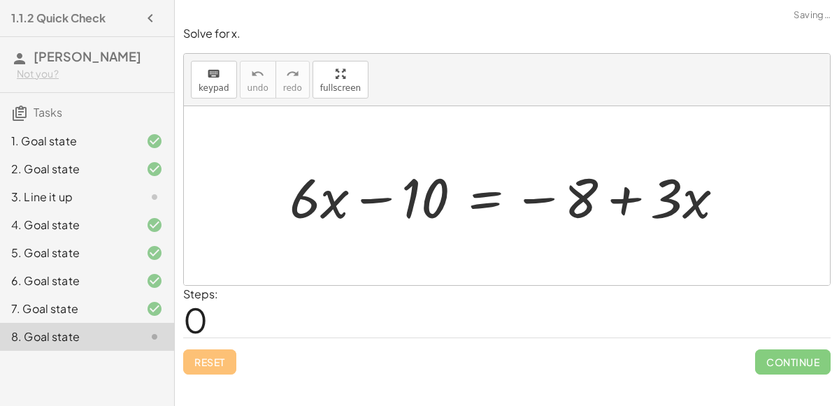
click at [622, 194] on div at bounding box center [512, 196] width 460 height 72
click at [483, 199] on div at bounding box center [512, 196] width 460 height 72
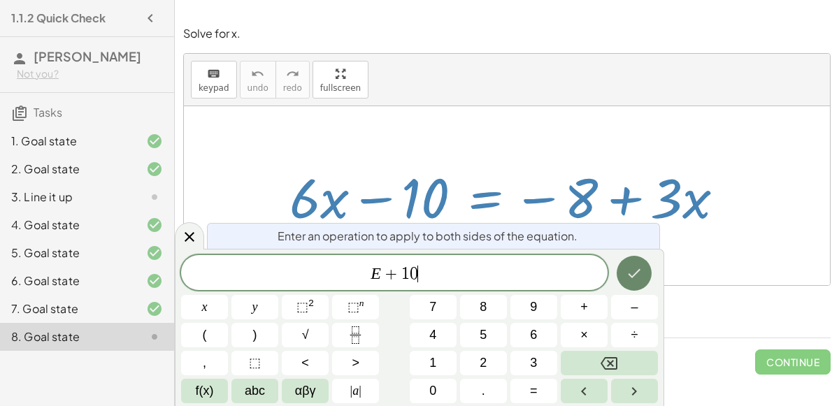
click at [629, 270] on icon "Done" at bounding box center [634, 273] width 17 height 17
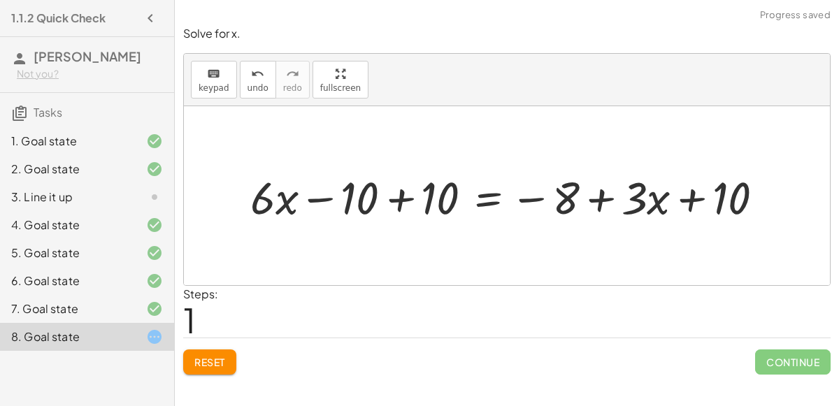
click at [404, 199] on div at bounding box center [512, 195] width 538 height 59
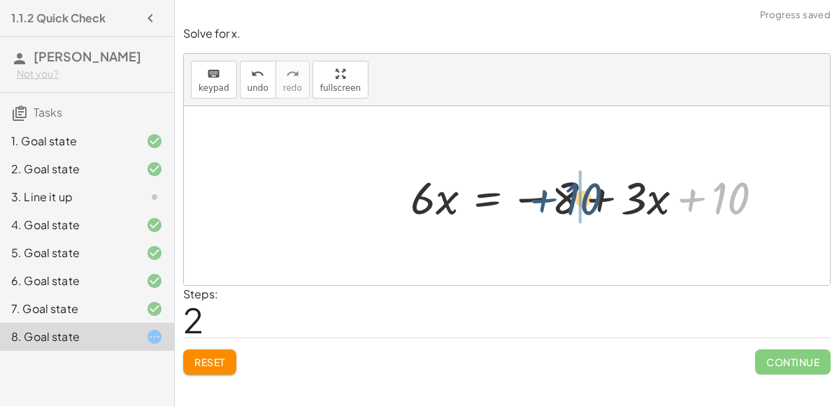
drag, startPoint x: 710, startPoint y: 203, endPoint x: 561, endPoint y: 204, distance: 149.6
click at [561, 204] on div at bounding box center [592, 195] width 378 height 59
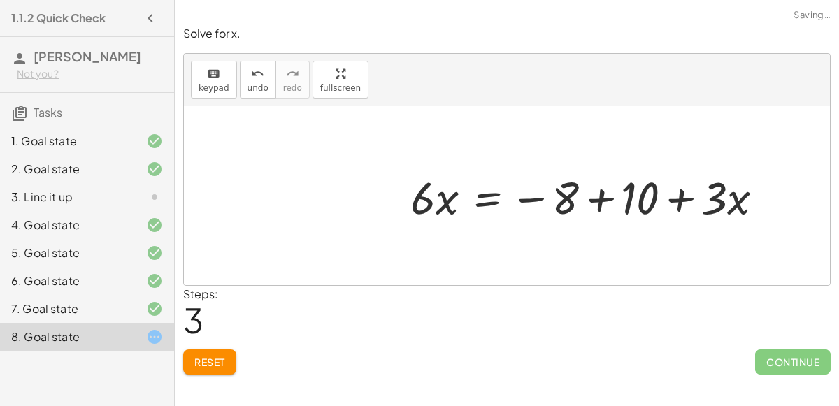
click at [603, 192] on div at bounding box center [592, 195] width 378 height 59
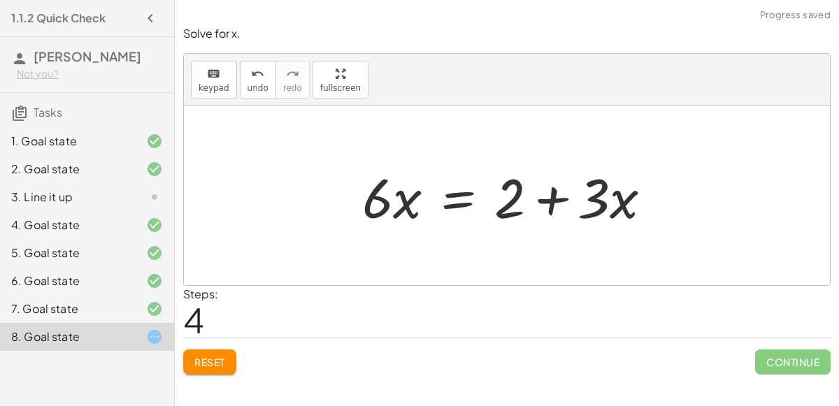
click at [455, 201] on div at bounding box center [512, 196] width 315 height 72
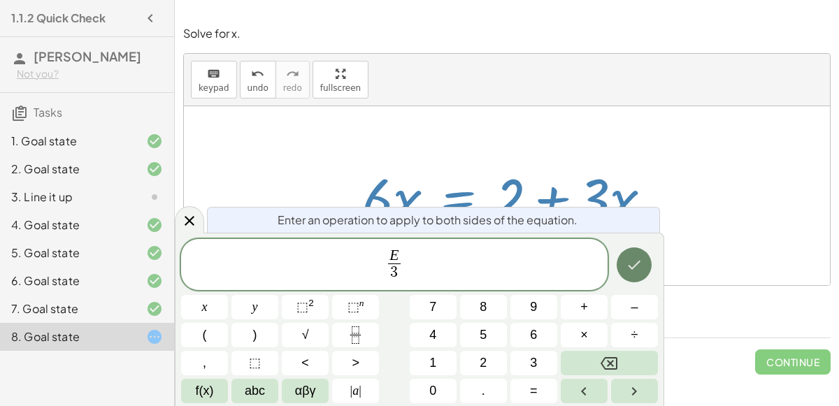
click at [626, 261] on icon "Done" at bounding box center [634, 265] width 17 height 17
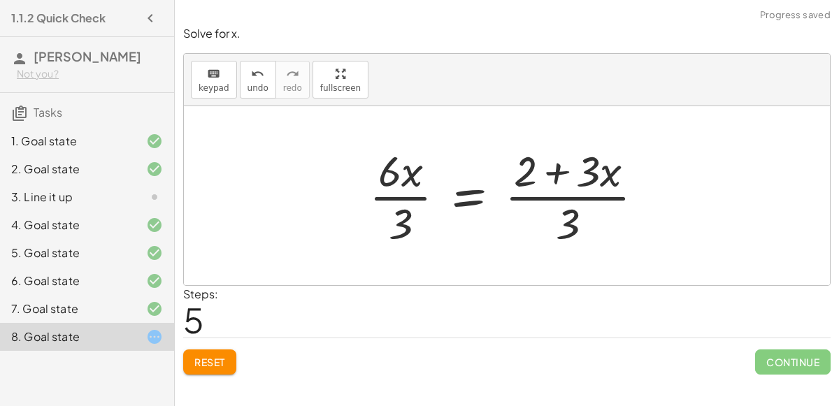
click at [390, 195] on div at bounding box center [512, 196] width 300 height 108
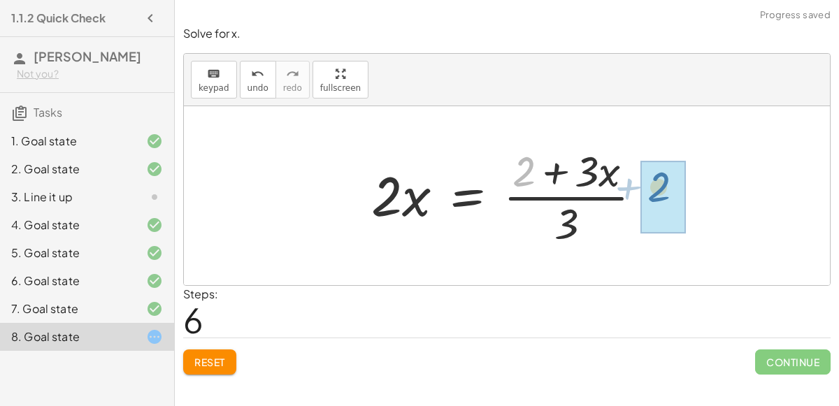
drag, startPoint x: 521, startPoint y: 171, endPoint x: 652, endPoint y: 187, distance: 131.7
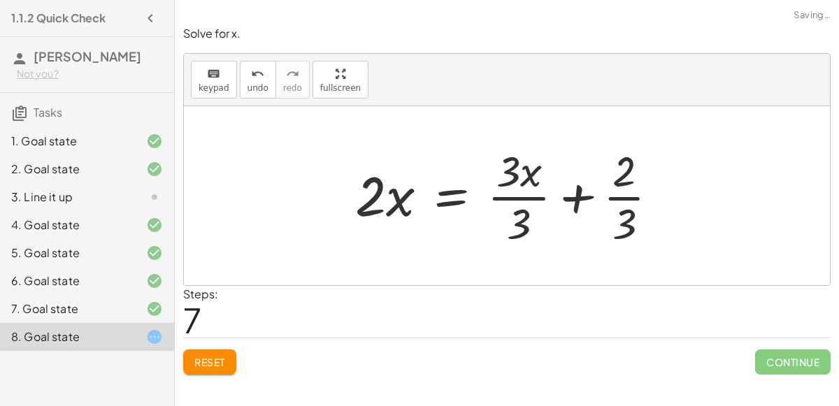
click at [505, 192] on div at bounding box center [512, 196] width 329 height 108
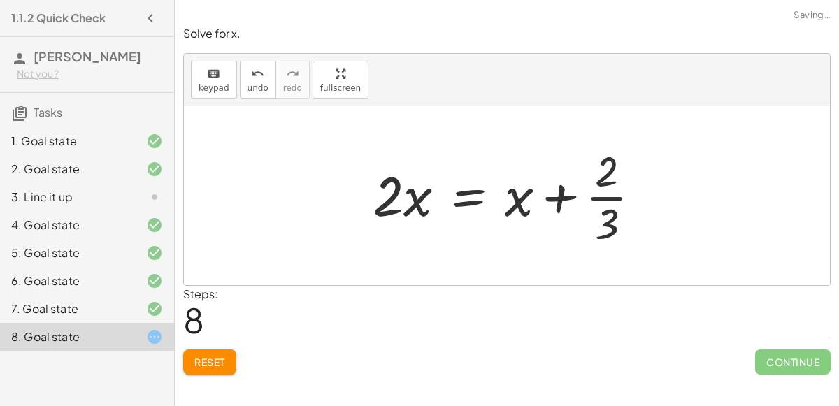
click at [604, 199] on div at bounding box center [513, 196] width 294 height 108
click at [469, 193] on div at bounding box center [513, 196] width 294 height 108
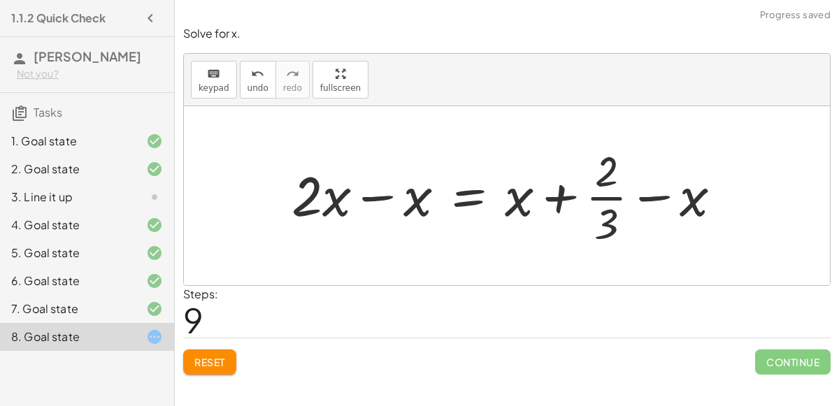
click at [375, 195] on div at bounding box center [512, 196] width 456 height 108
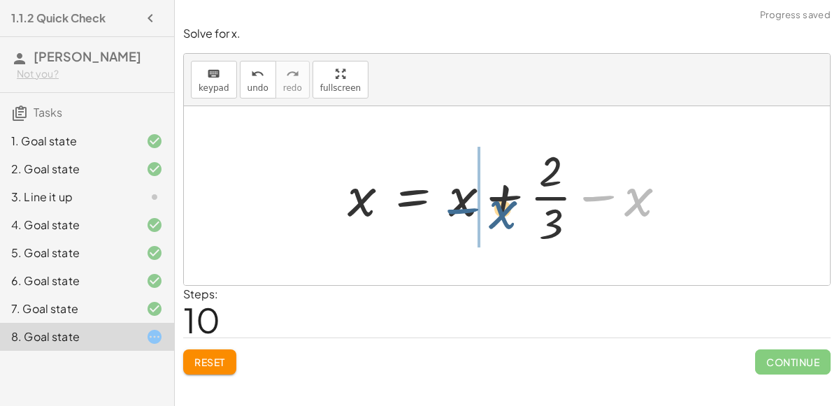
drag, startPoint x: 590, startPoint y: 195, endPoint x: 454, endPoint y: 206, distance: 136.8
click at [454, 206] on div at bounding box center [512, 196] width 344 height 108
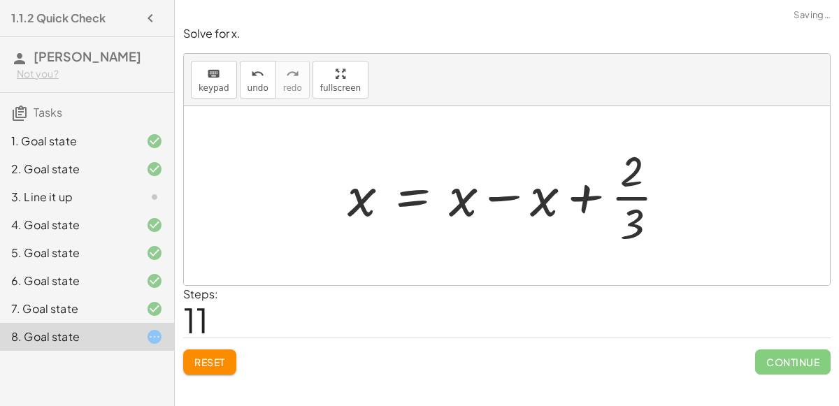
click at [496, 199] on div at bounding box center [512, 196] width 344 height 108
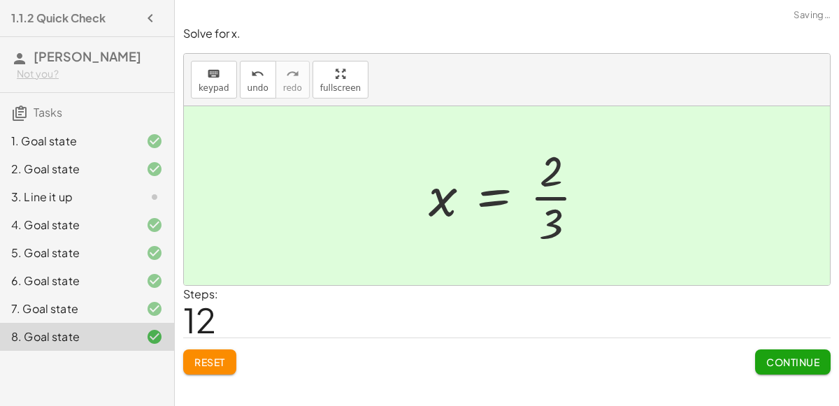
click at [781, 357] on span "Continue" at bounding box center [792, 362] width 53 height 13
